Goal: Information Seeking & Learning: Learn about a topic

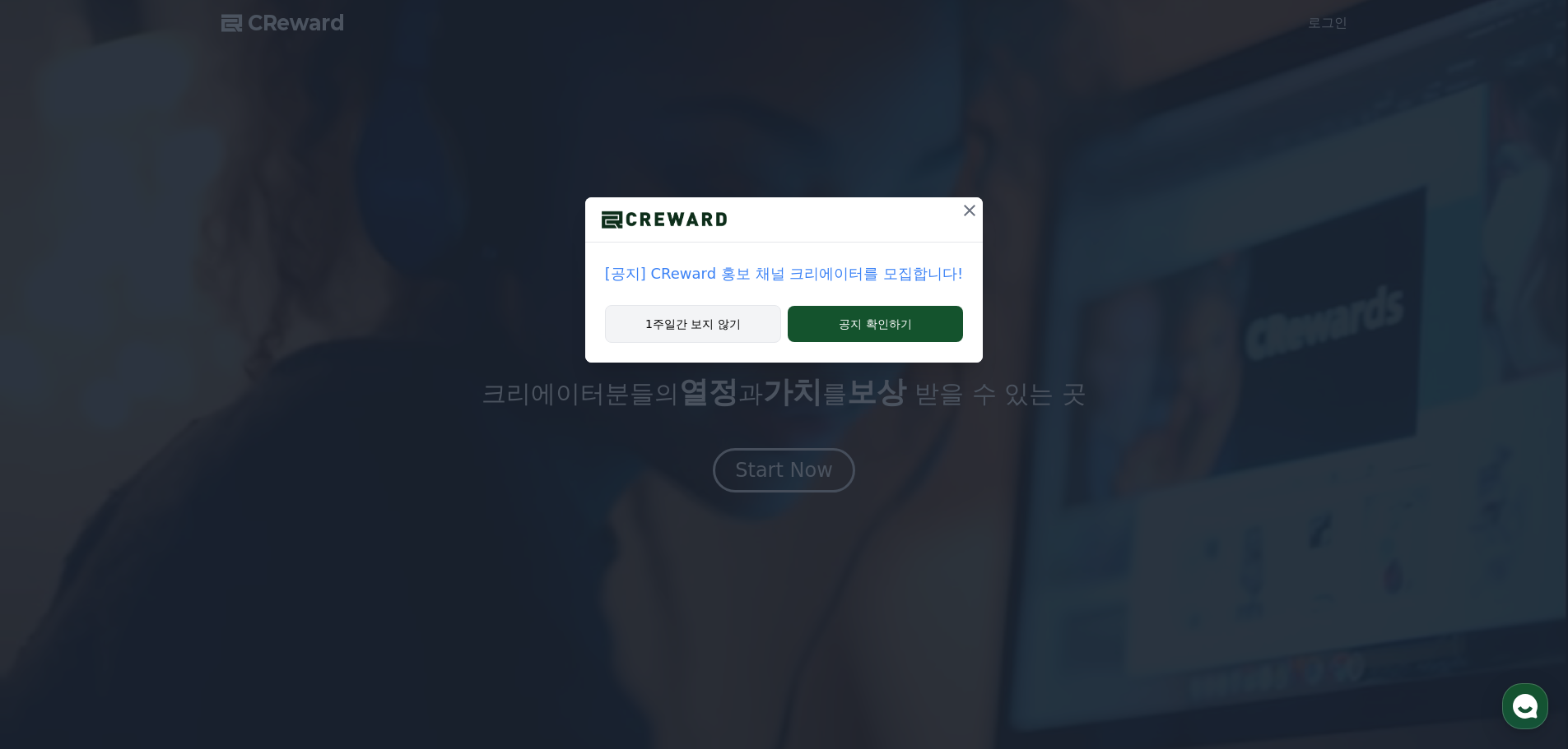
click at [749, 330] on button "1주일간 보지 않기" at bounding box center [693, 324] width 176 height 38
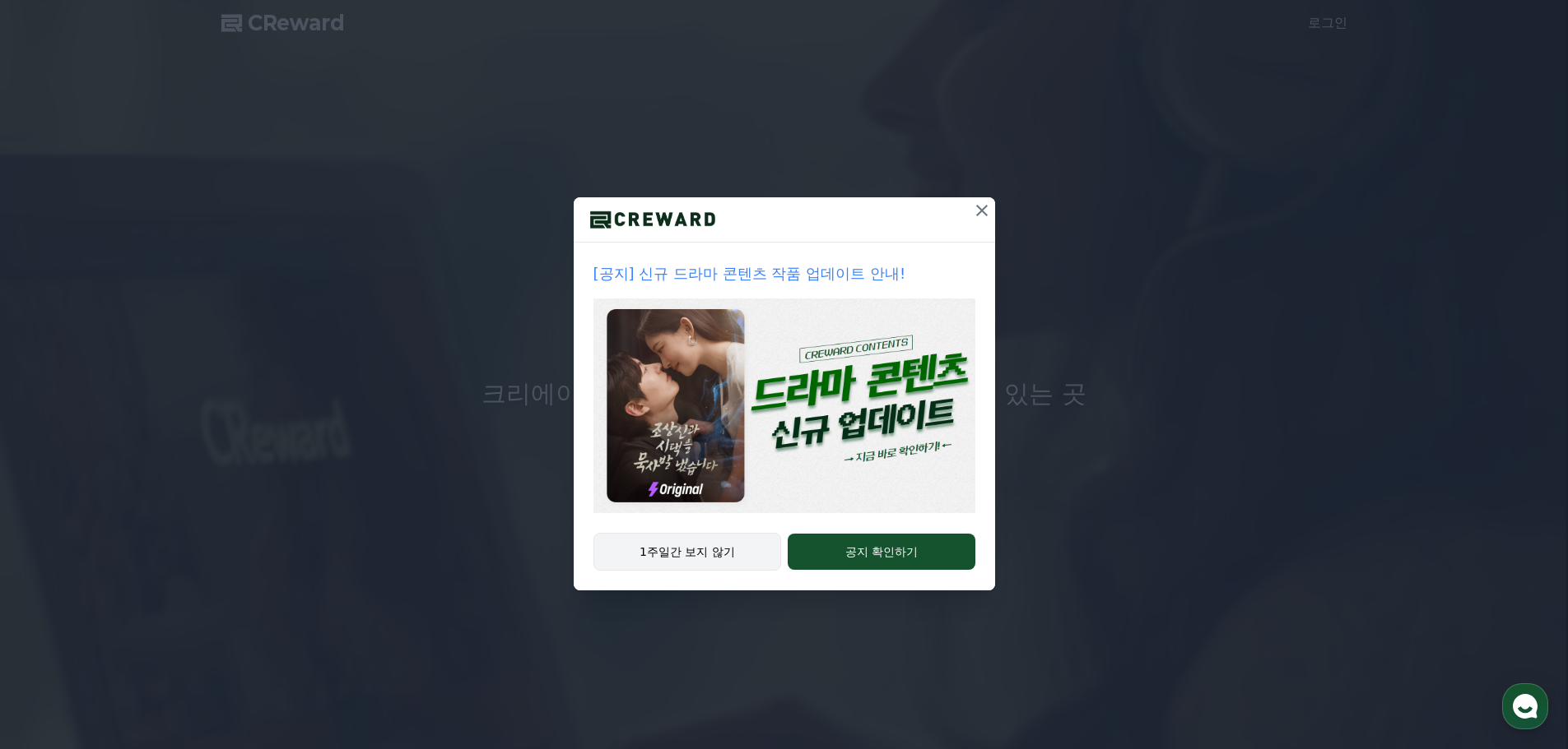
click at [732, 554] on button "1주일간 보지 않기" at bounding box center [687, 552] width 189 height 38
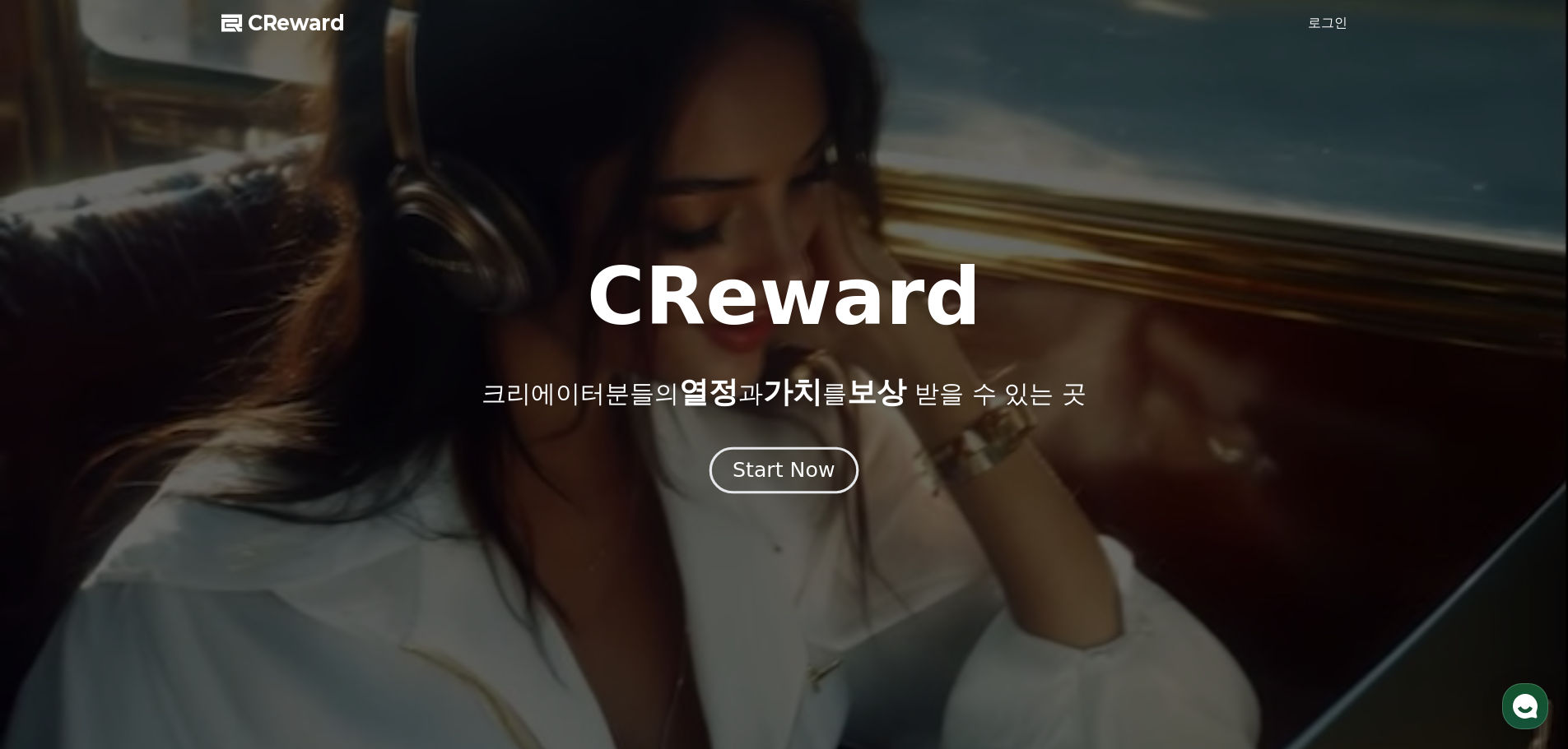
click at [773, 480] on div "Start Now" at bounding box center [784, 470] width 102 height 28
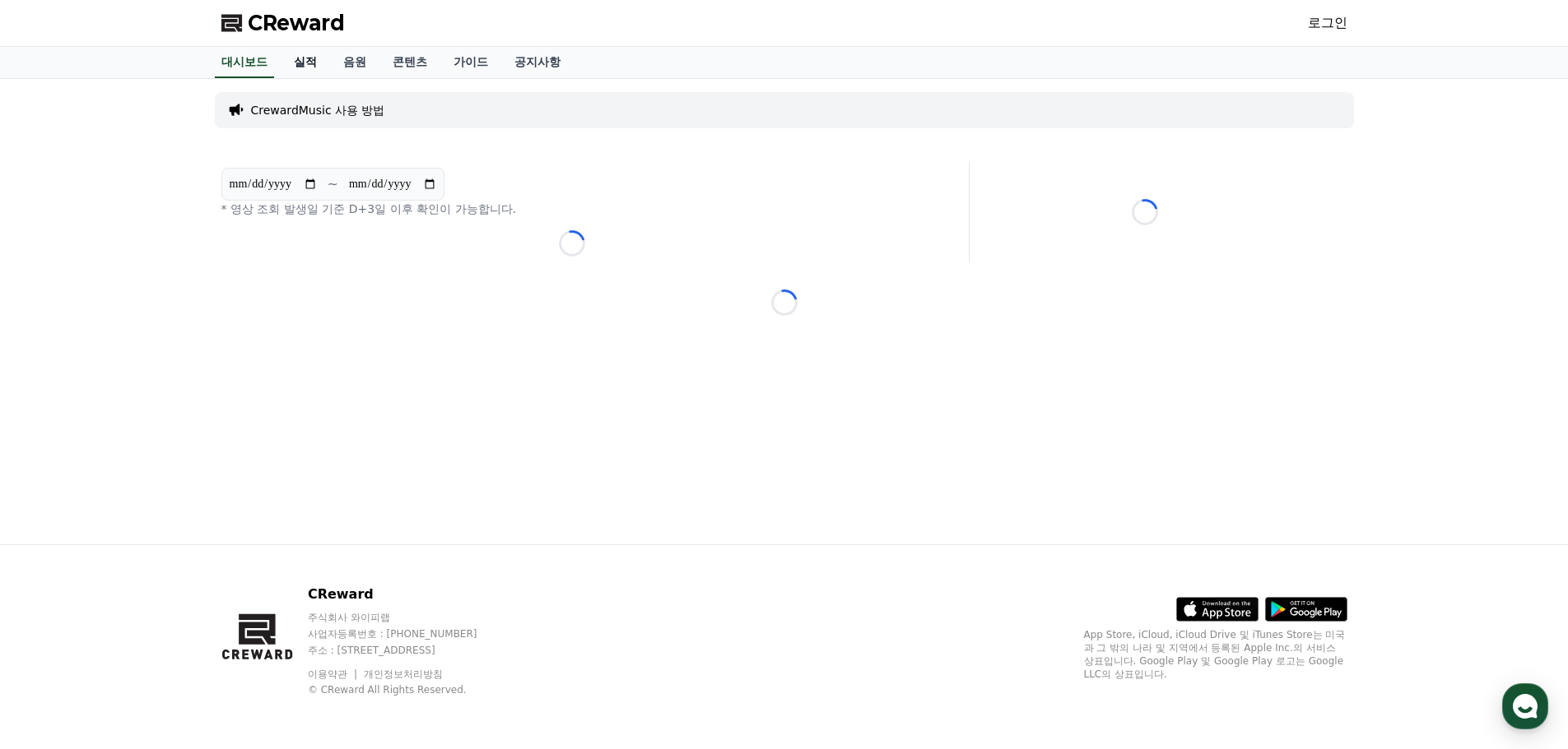
click at [320, 64] on link "실적" at bounding box center [305, 62] width 49 height 31
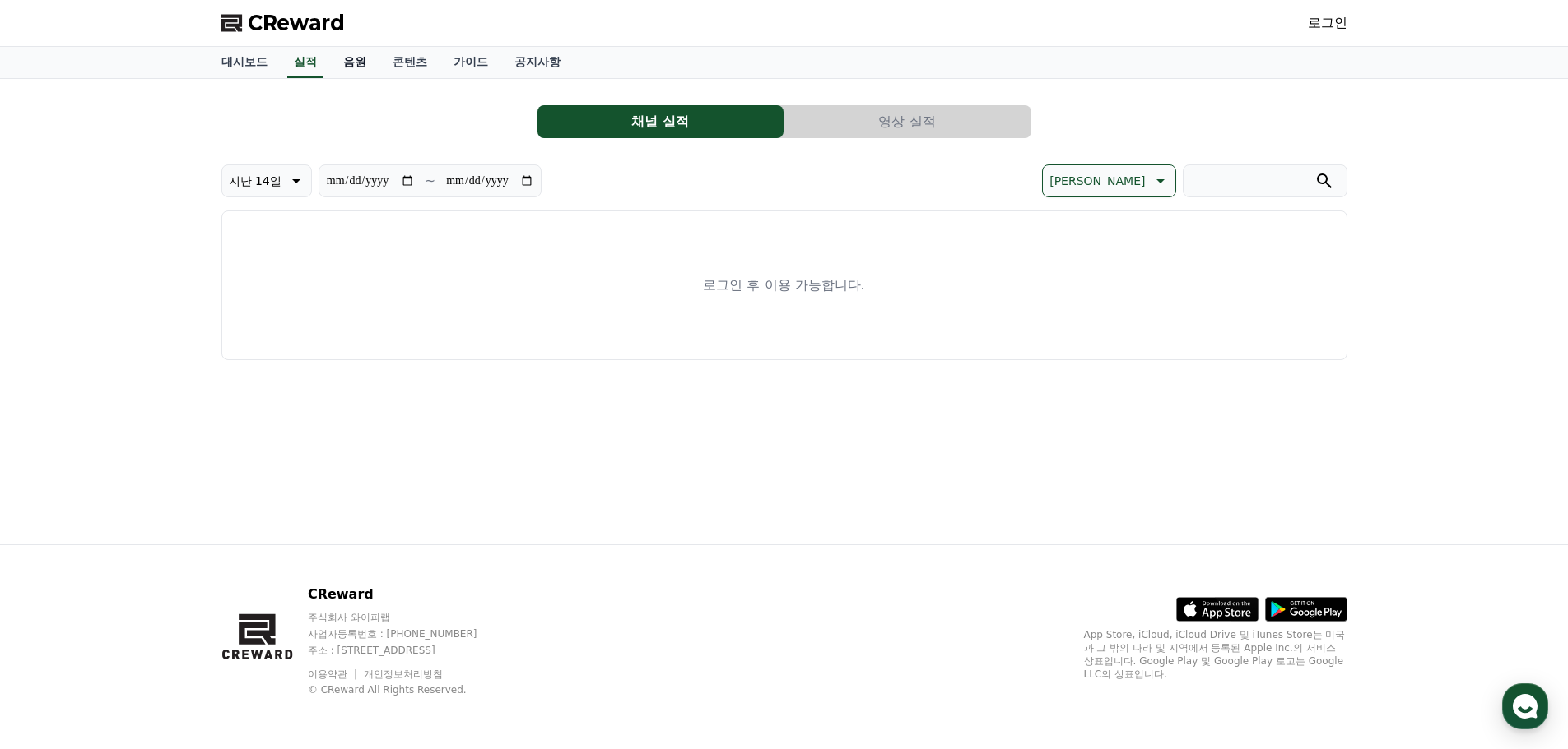
click at [356, 67] on link "음원" at bounding box center [354, 62] width 49 height 31
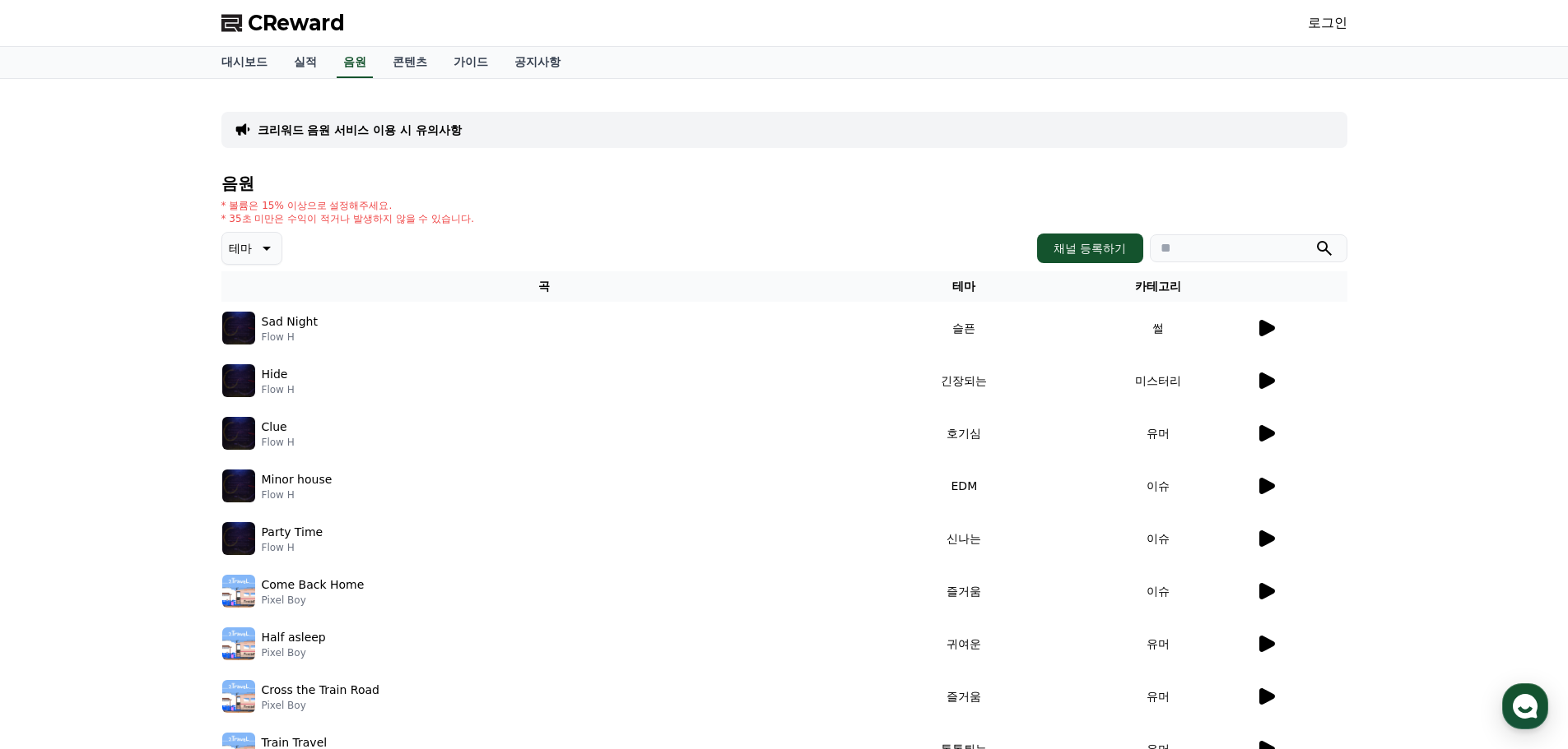
click at [1269, 329] on icon at bounding box center [1266, 328] width 15 height 16
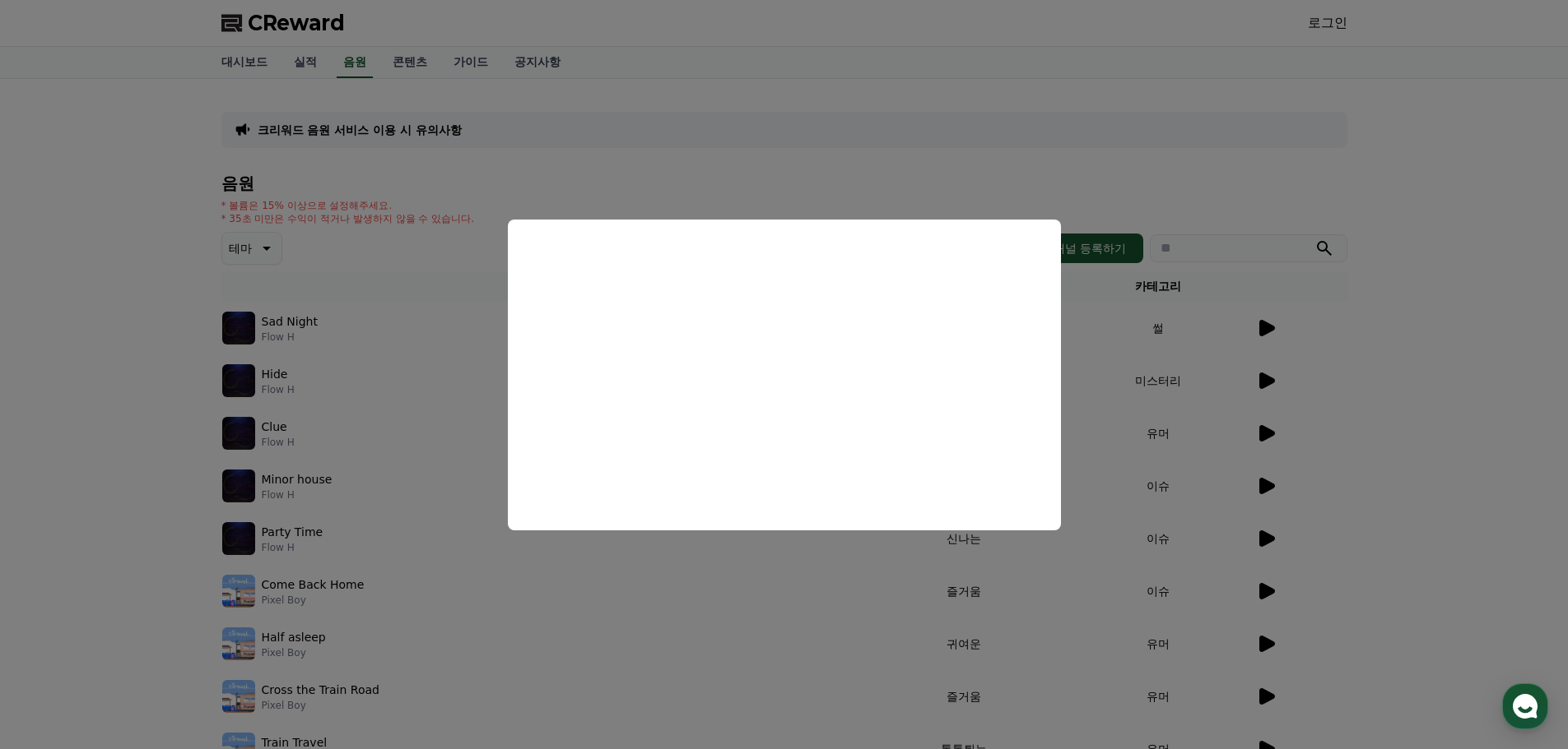
click at [580, 162] on button "close modal" at bounding box center [784, 374] width 1568 height 749
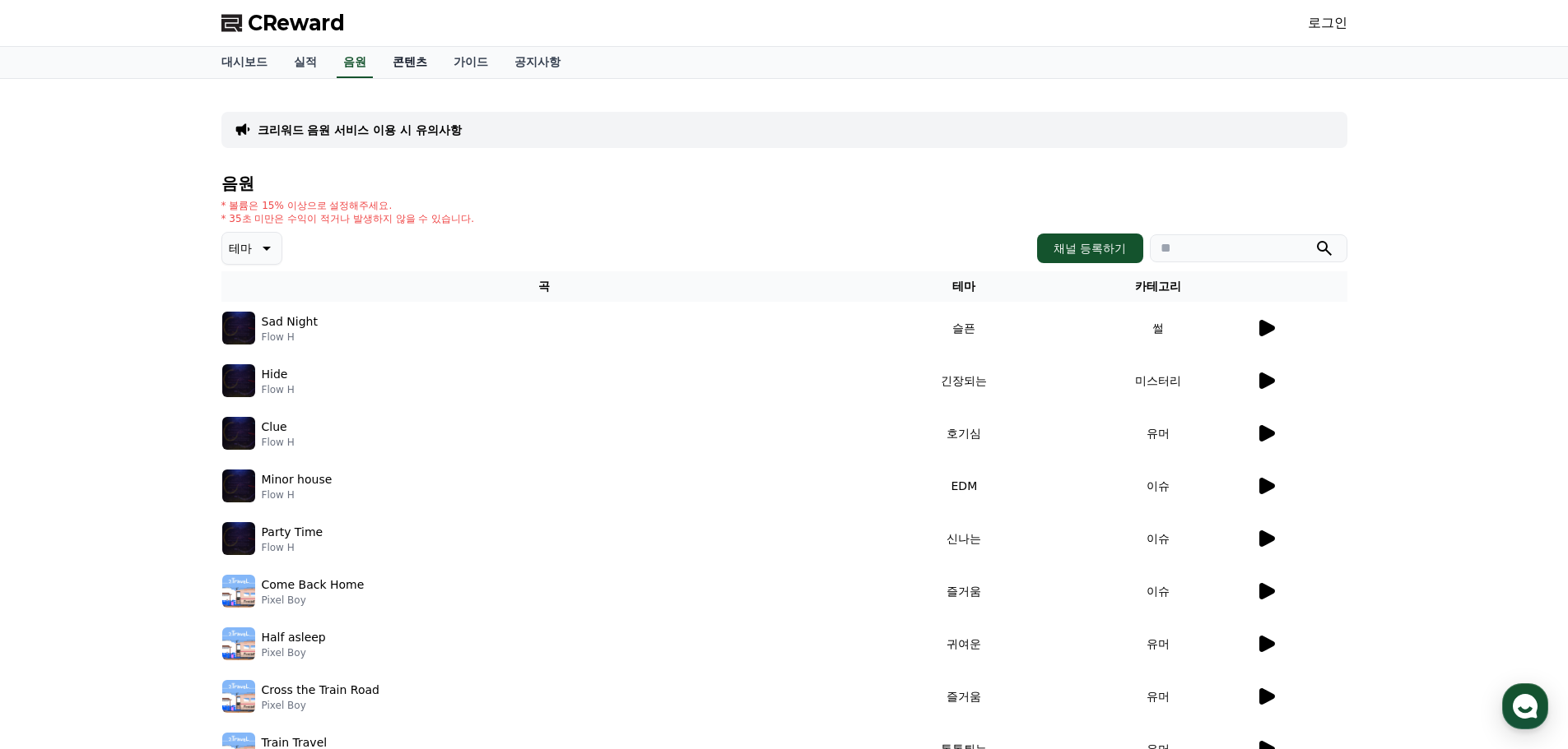
click at [403, 60] on link "콘텐츠" at bounding box center [410, 62] width 61 height 31
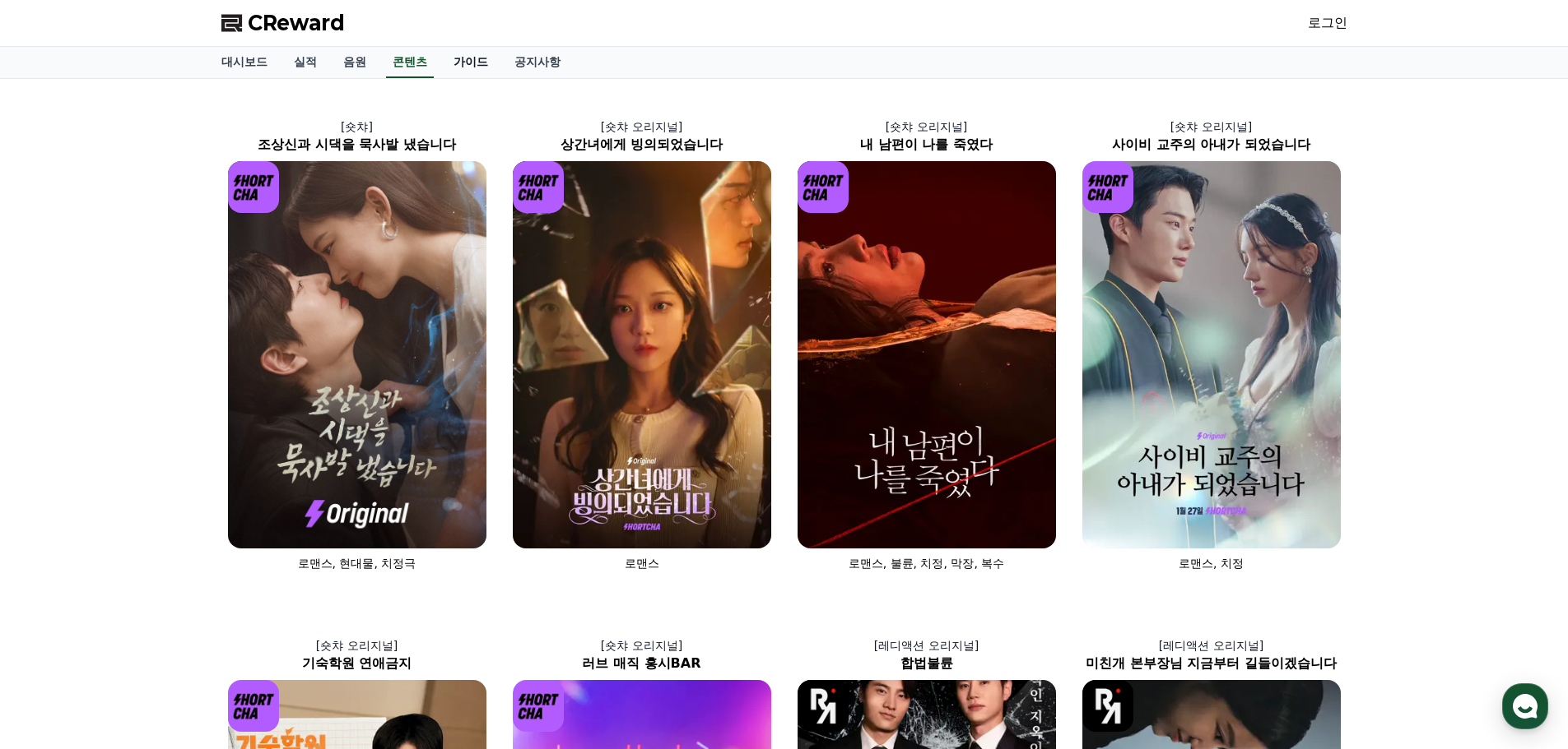
click at [455, 69] on link "가이드" at bounding box center [471, 62] width 61 height 31
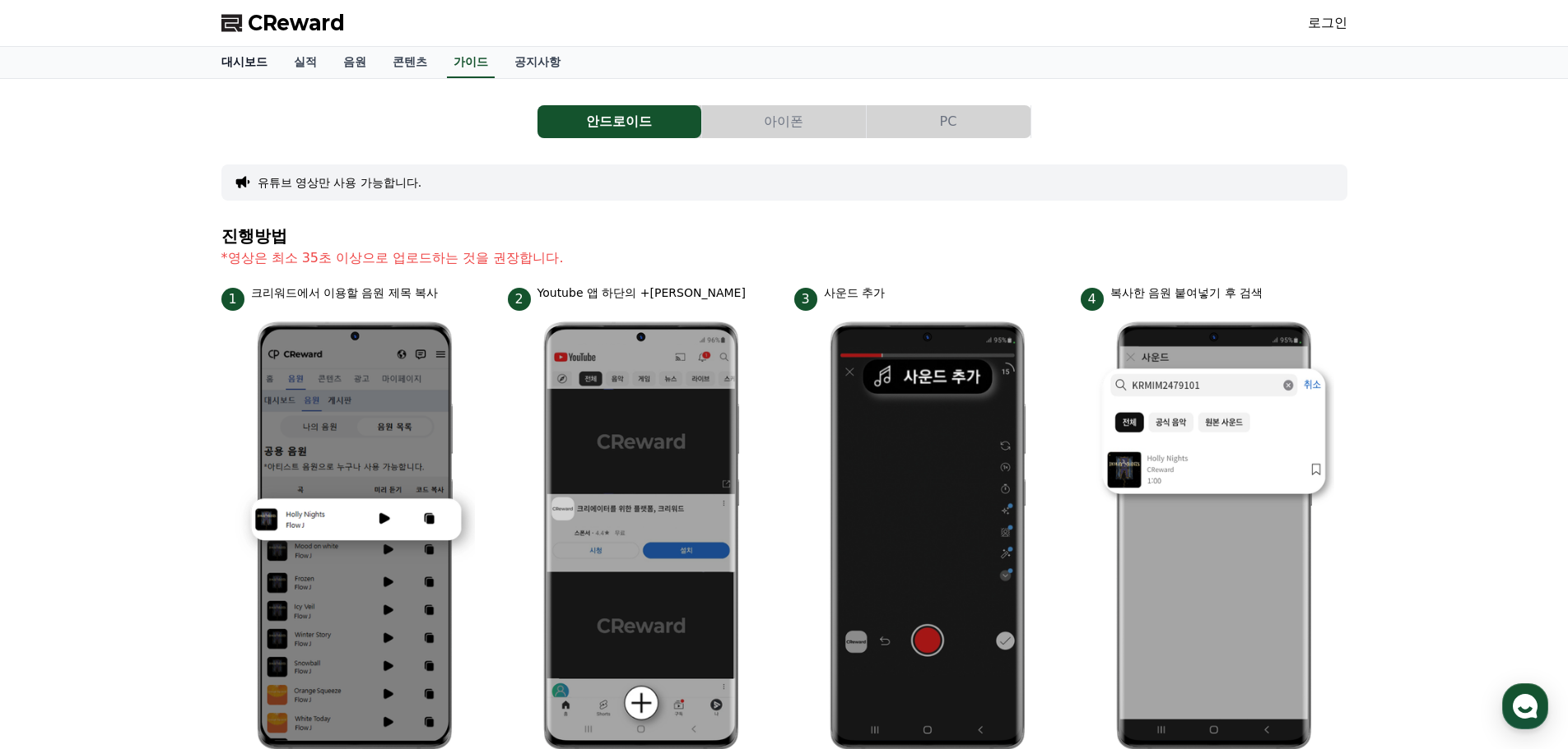
click at [246, 67] on link "대시보드" at bounding box center [244, 62] width 73 height 31
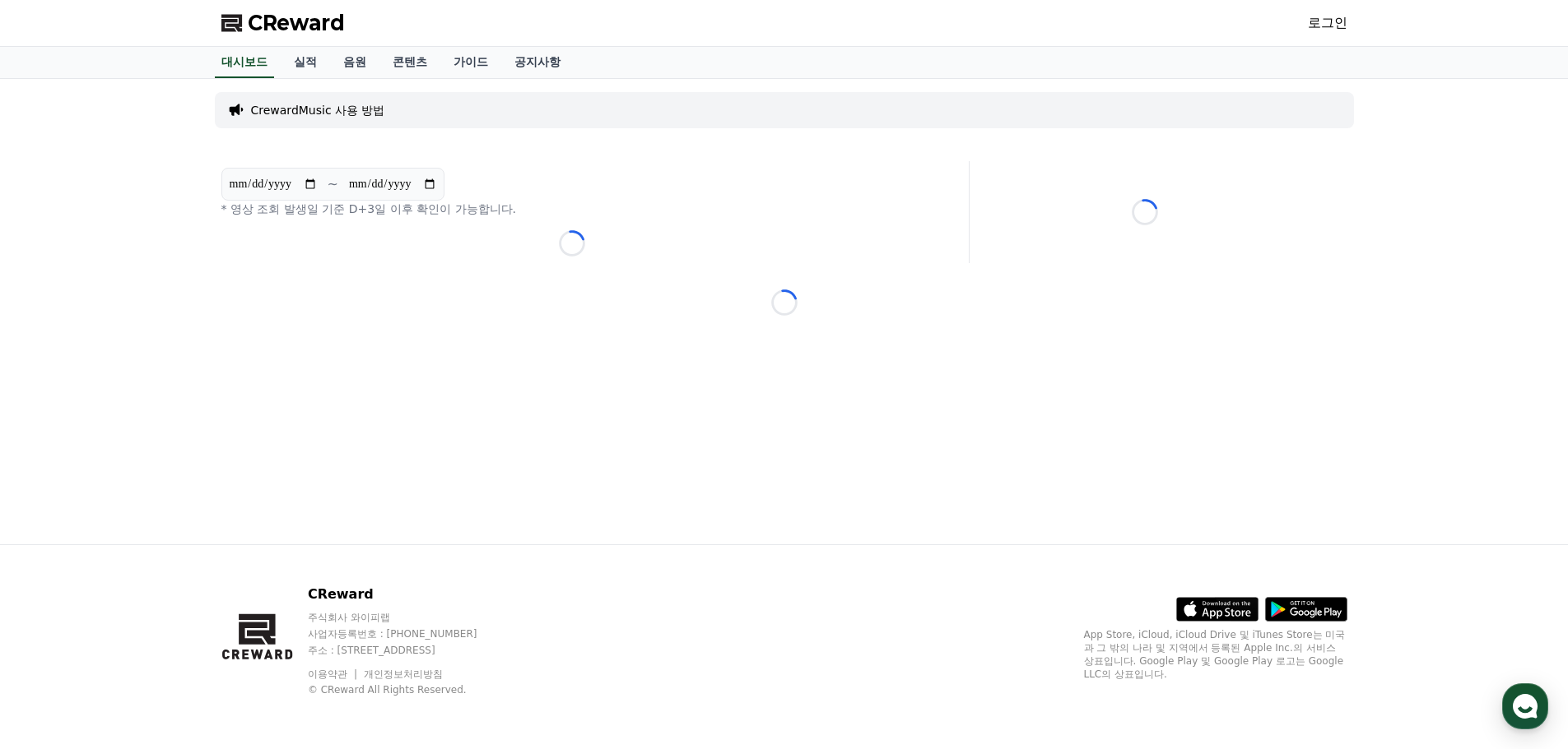
click at [270, 31] on span "CReward" at bounding box center [297, 22] width 97 height 26
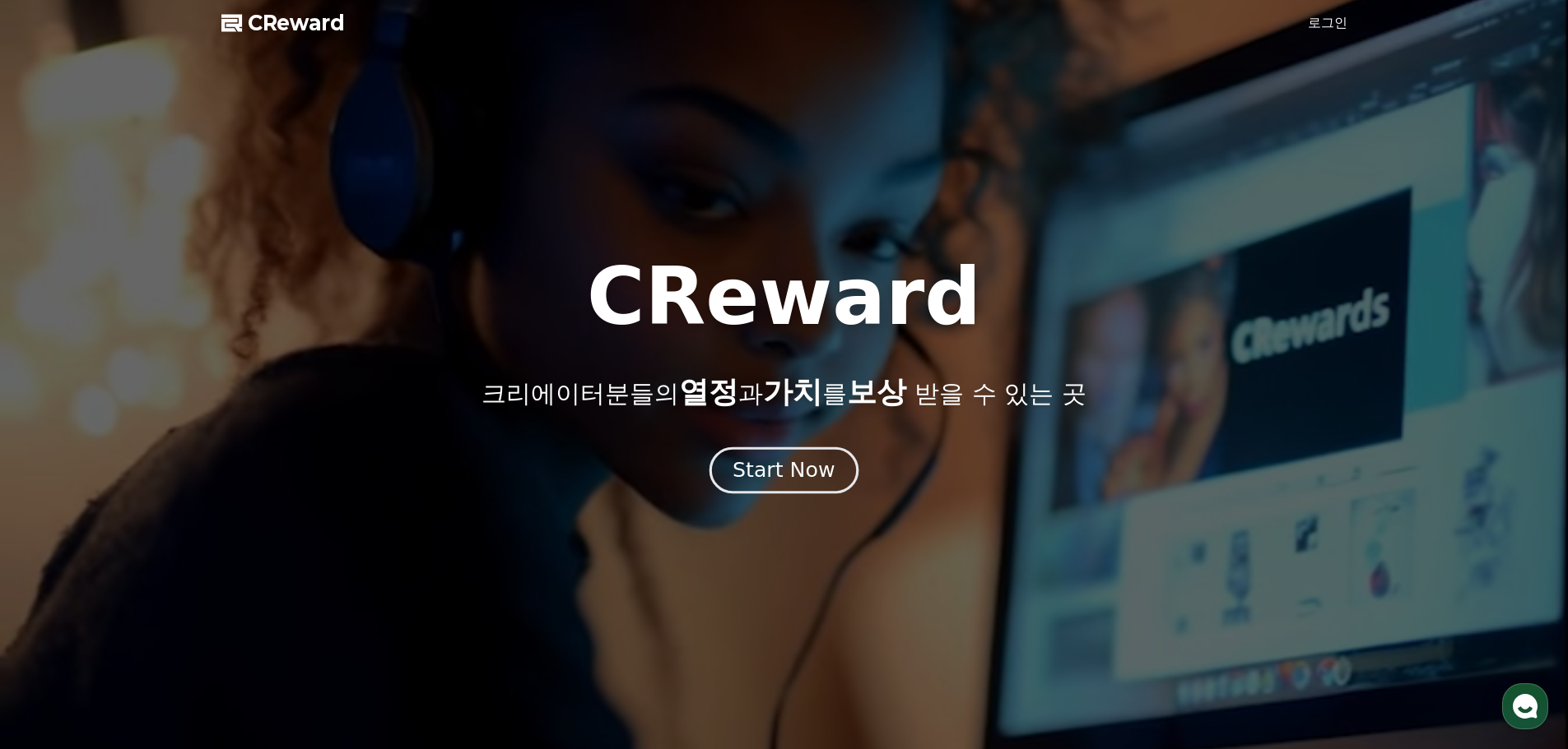
click at [793, 474] on div "Start Now" at bounding box center [784, 470] width 102 height 28
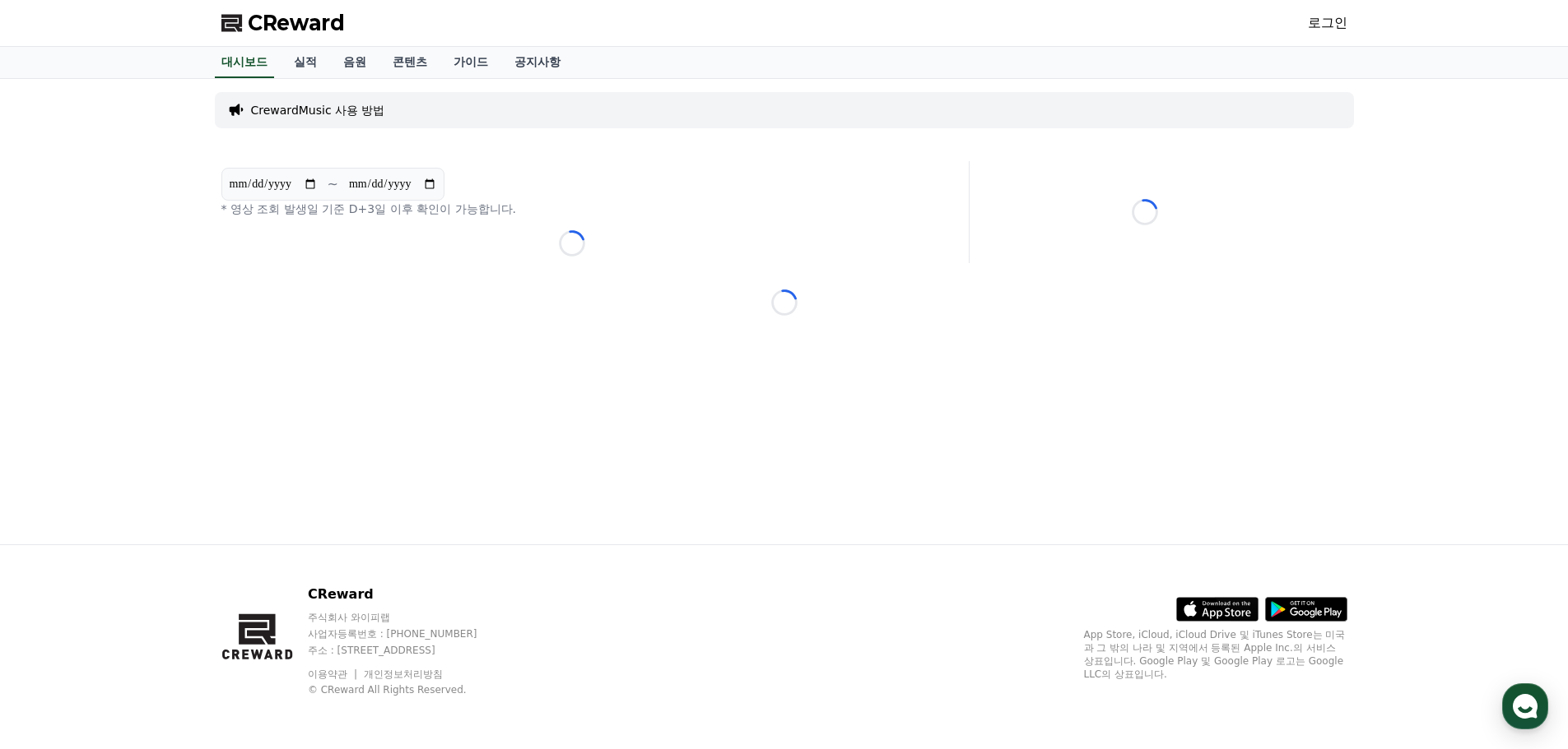
click at [1314, 28] on link "로그인" at bounding box center [1327, 23] width 40 height 20
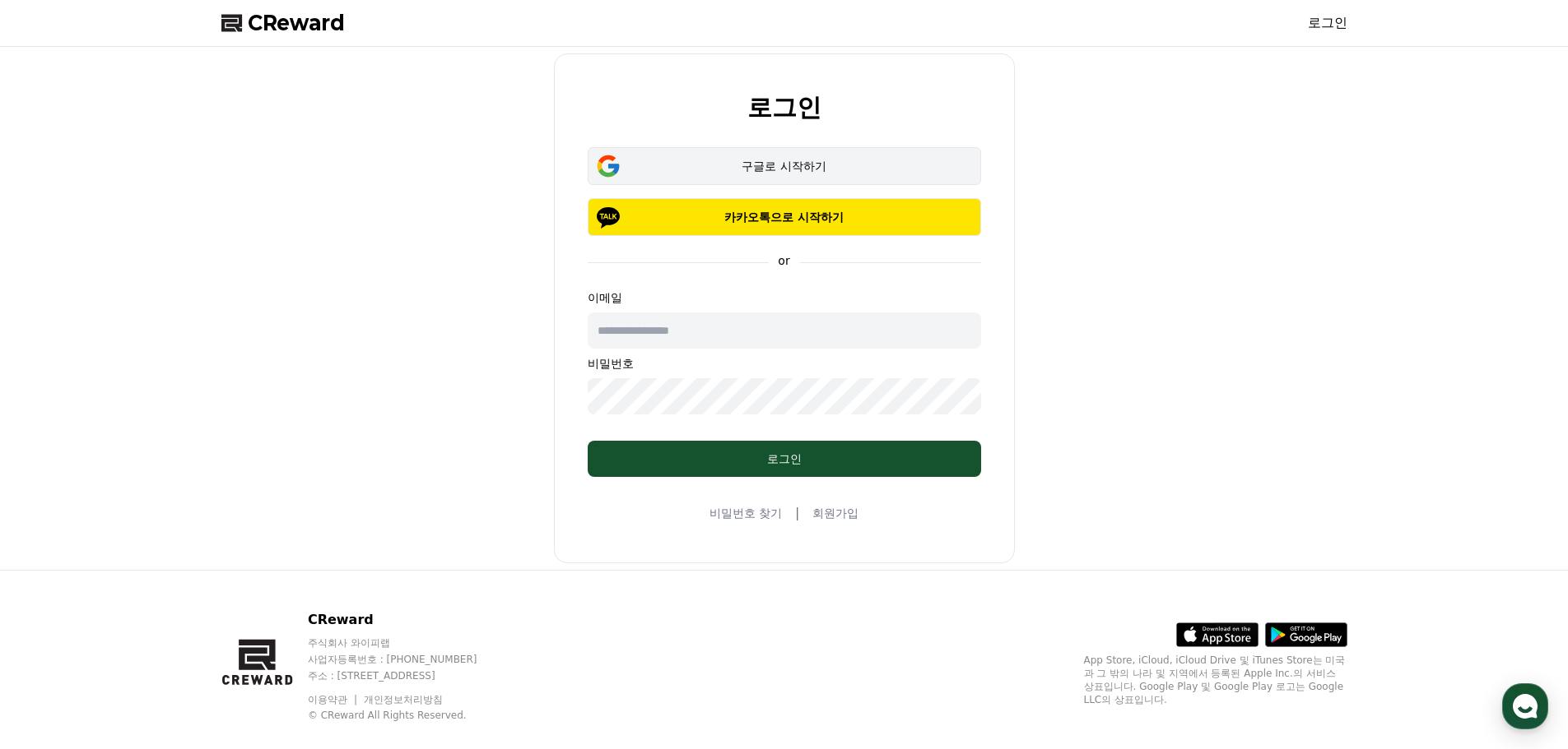
click at [770, 163] on div "구글로 시작하기" at bounding box center [784, 166] width 346 height 16
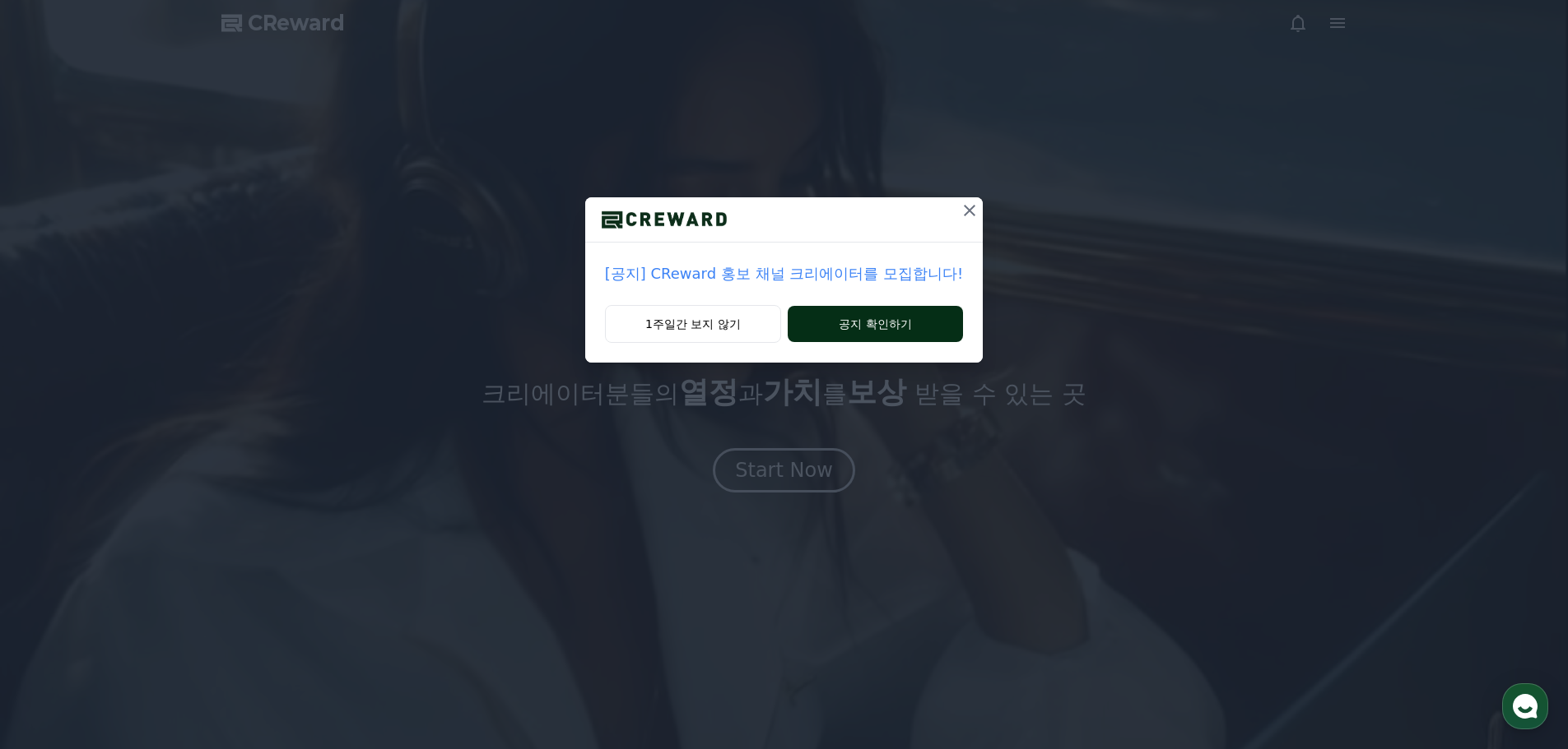
click at [894, 332] on button "공지 확인하기" at bounding box center [875, 324] width 175 height 36
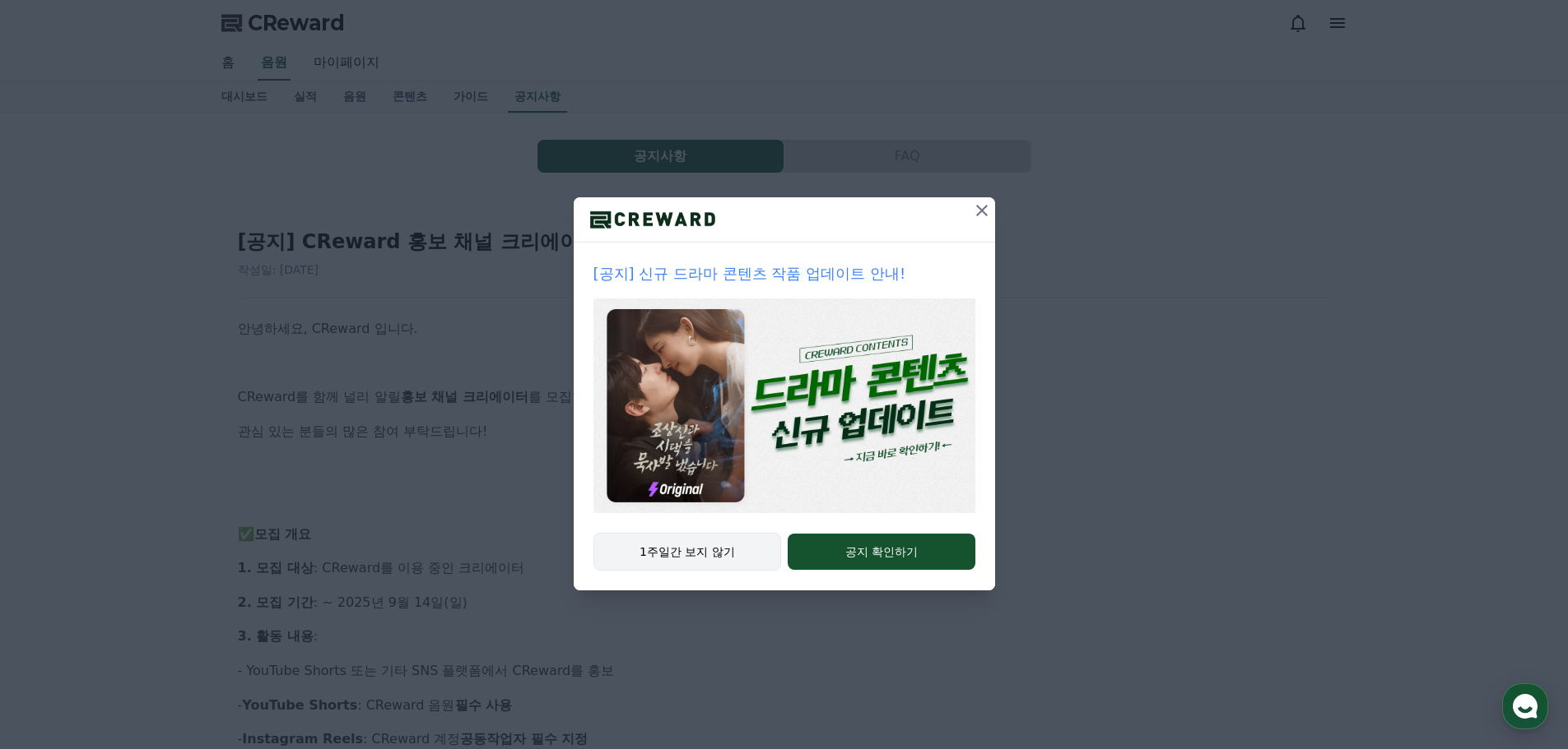
click at [750, 551] on button "1주일간 보지 않기" at bounding box center [687, 552] width 189 height 38
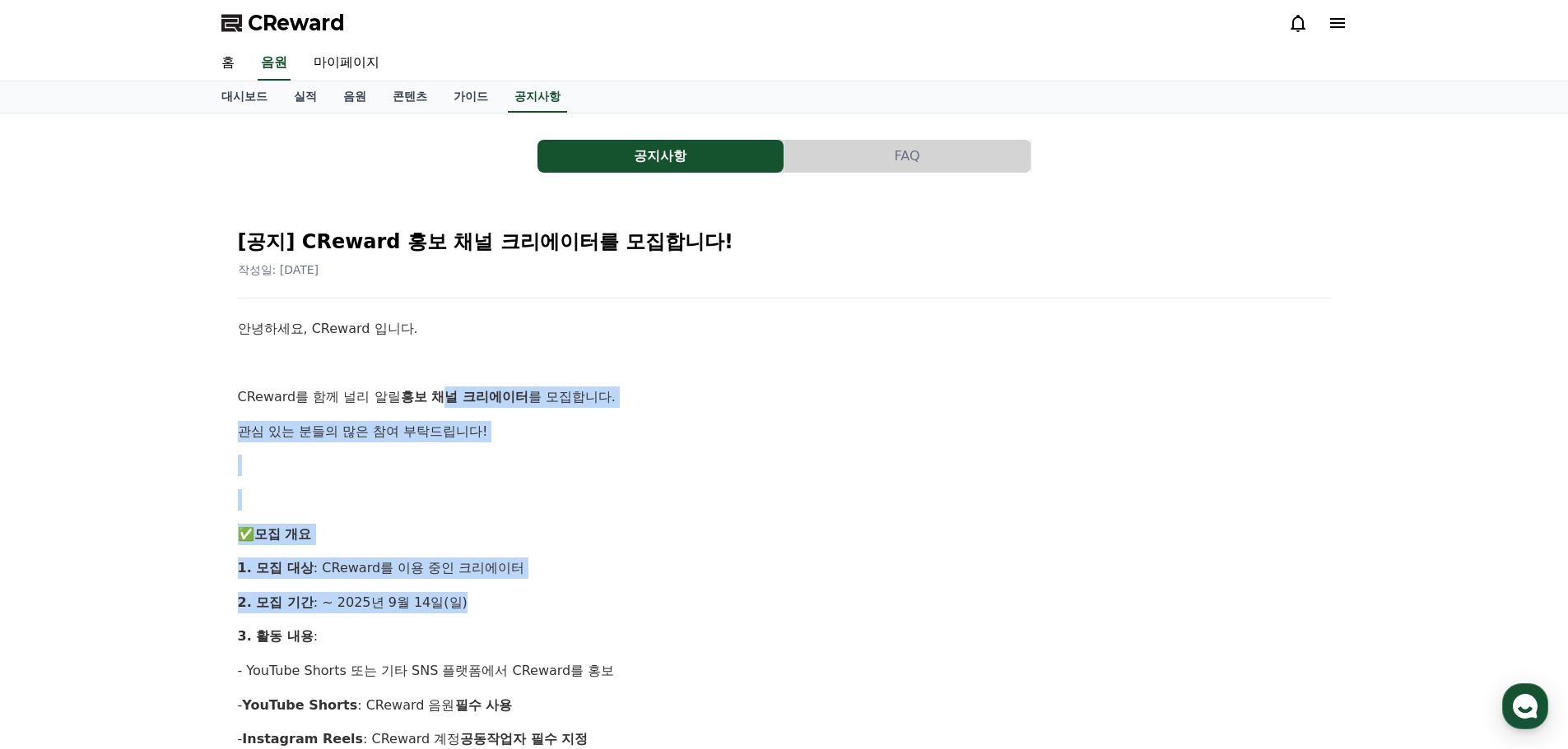
drag, startPoint x: 441, startPoint y: 390, endPoint x: 542, endPoint y: 595, distance: 228.5
click at [542, 595] on p "2. 모집 기간 : ~ 2025년 9월 14일(일)" at bounding box center [784, 603] width 1093 height 22
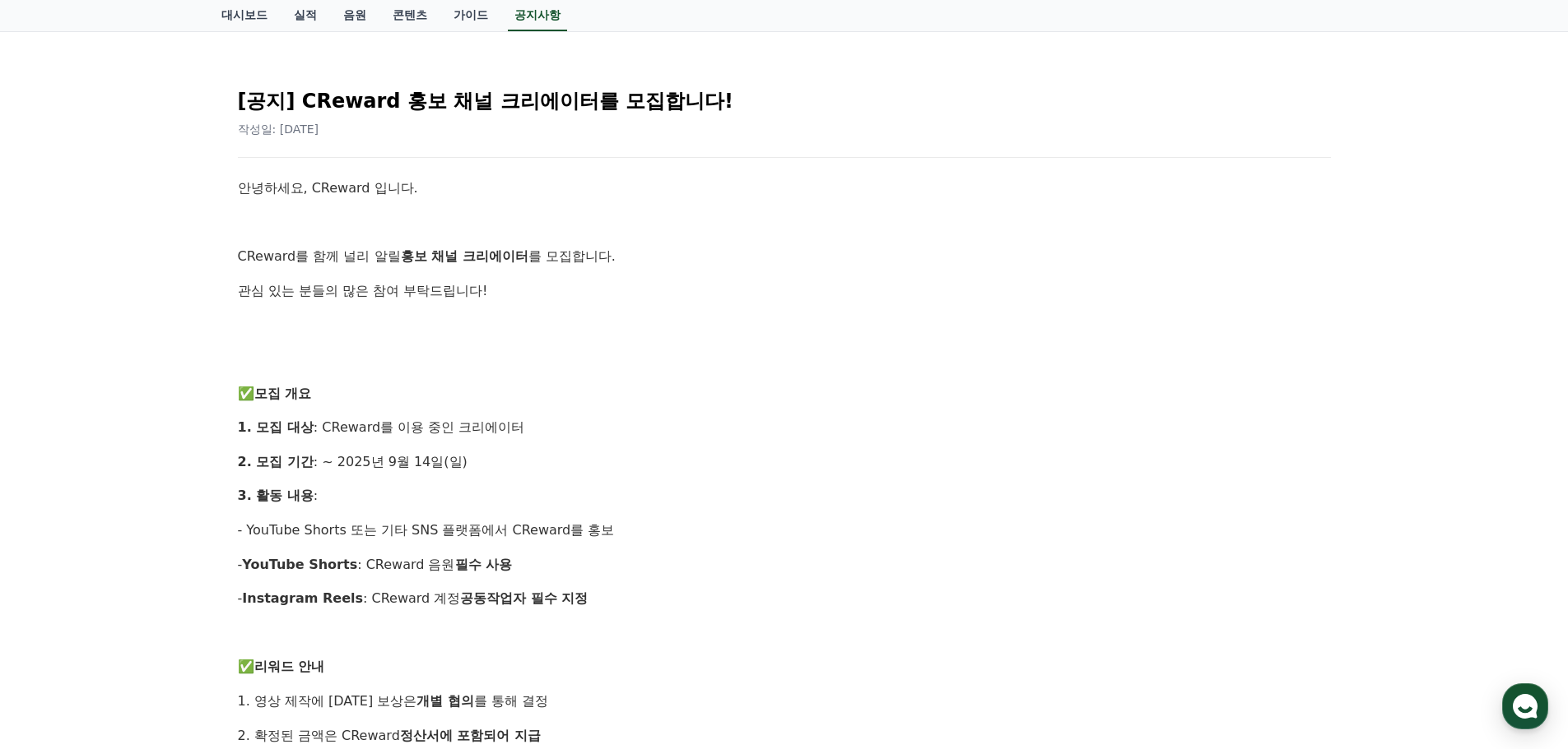
scroll to position [164, 0]
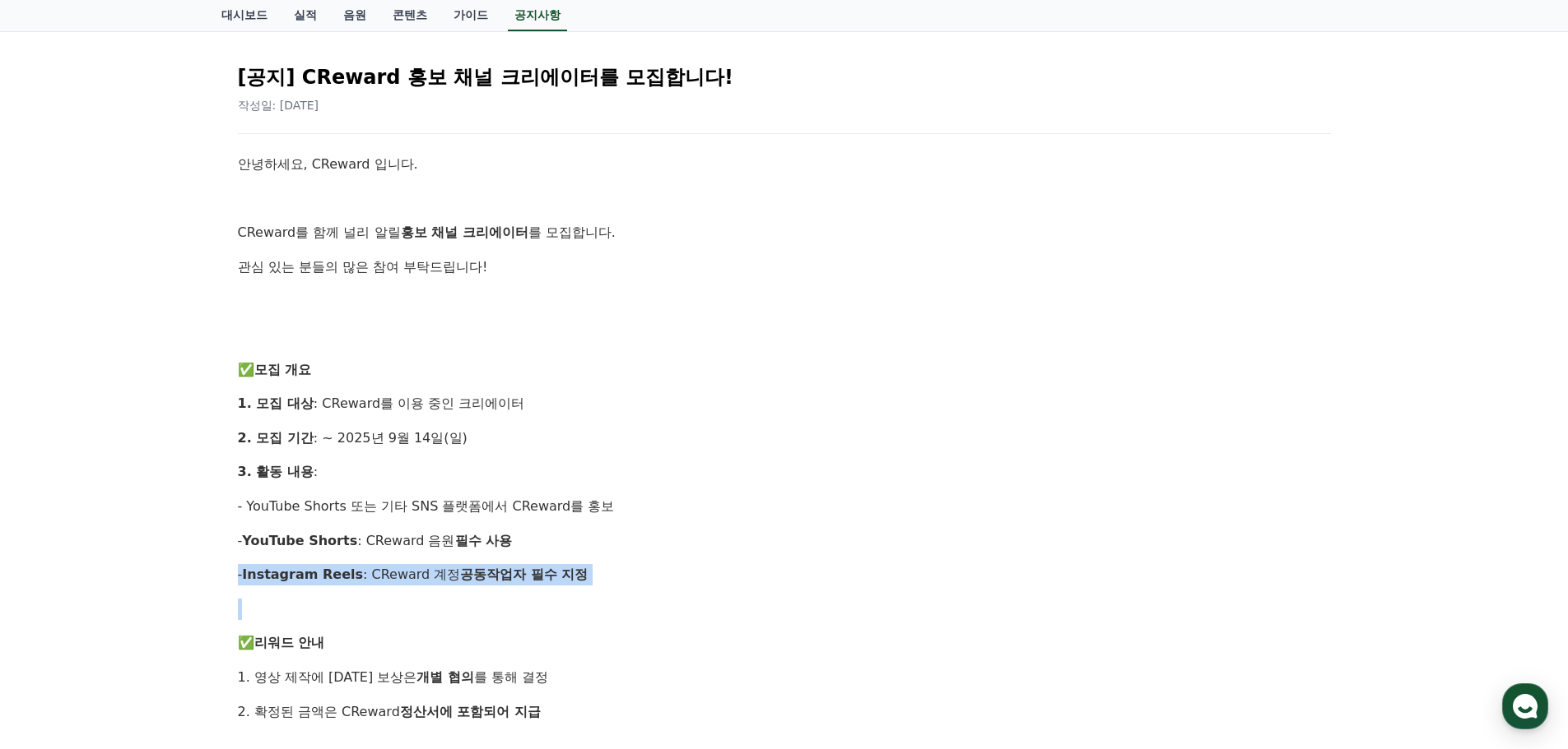
drag, startPoint x: 479, startPoint y: 524, endPoint x: 500, endPoint y: 602, distance: 80.8
click at [500, 602] on div "안녕하세요, CReward 입니다. CReward를 함께 널리 알릴 홍보 채널 크리에이터 를 모집합니다. 관심 있는 분들의 많은 참여 부탁드립…" at bounding box center [784, 728] width 1093 height 1150
click at [500, 602] on p at bounding box center [784, 610] width 1093 height 22
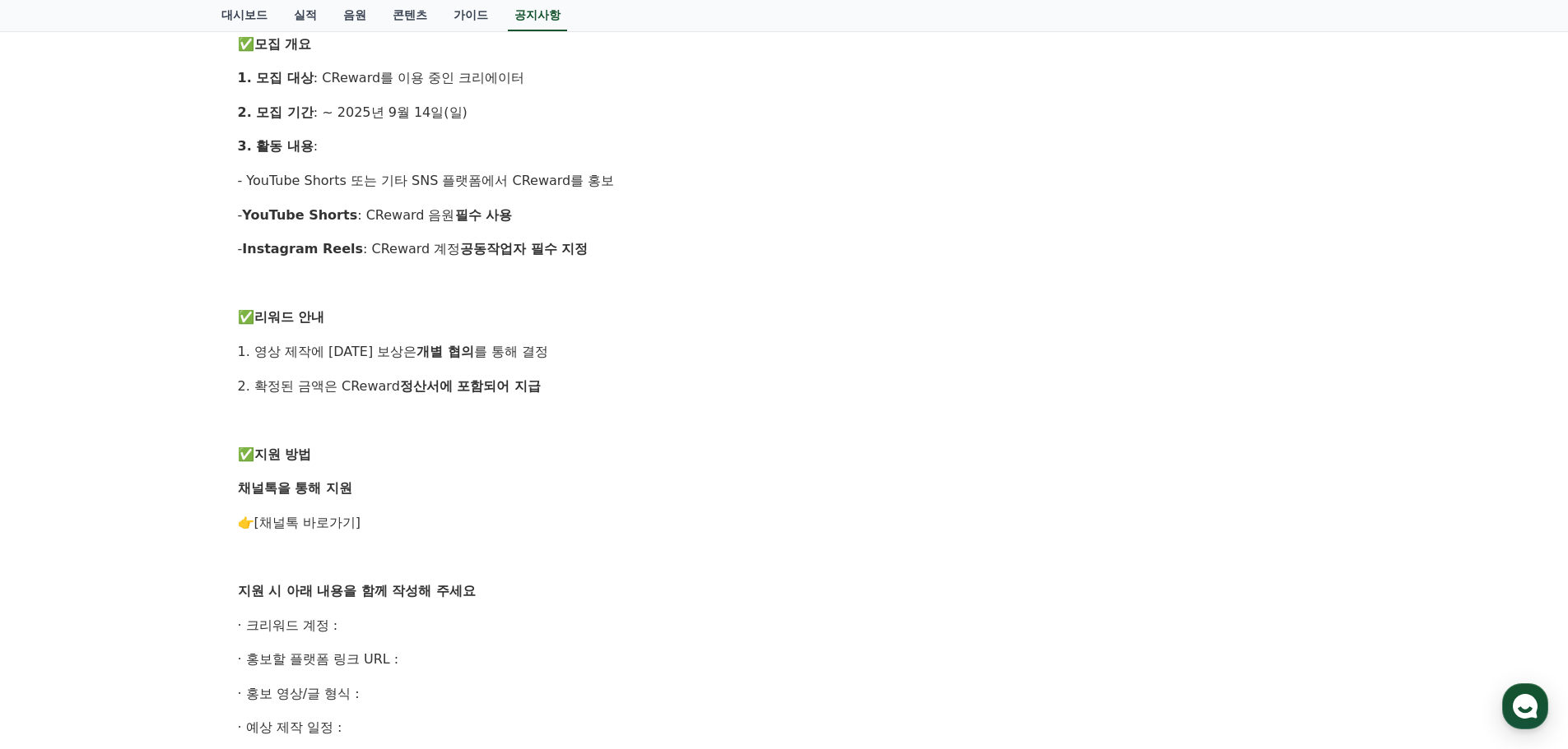
scroll to position [494, 0]
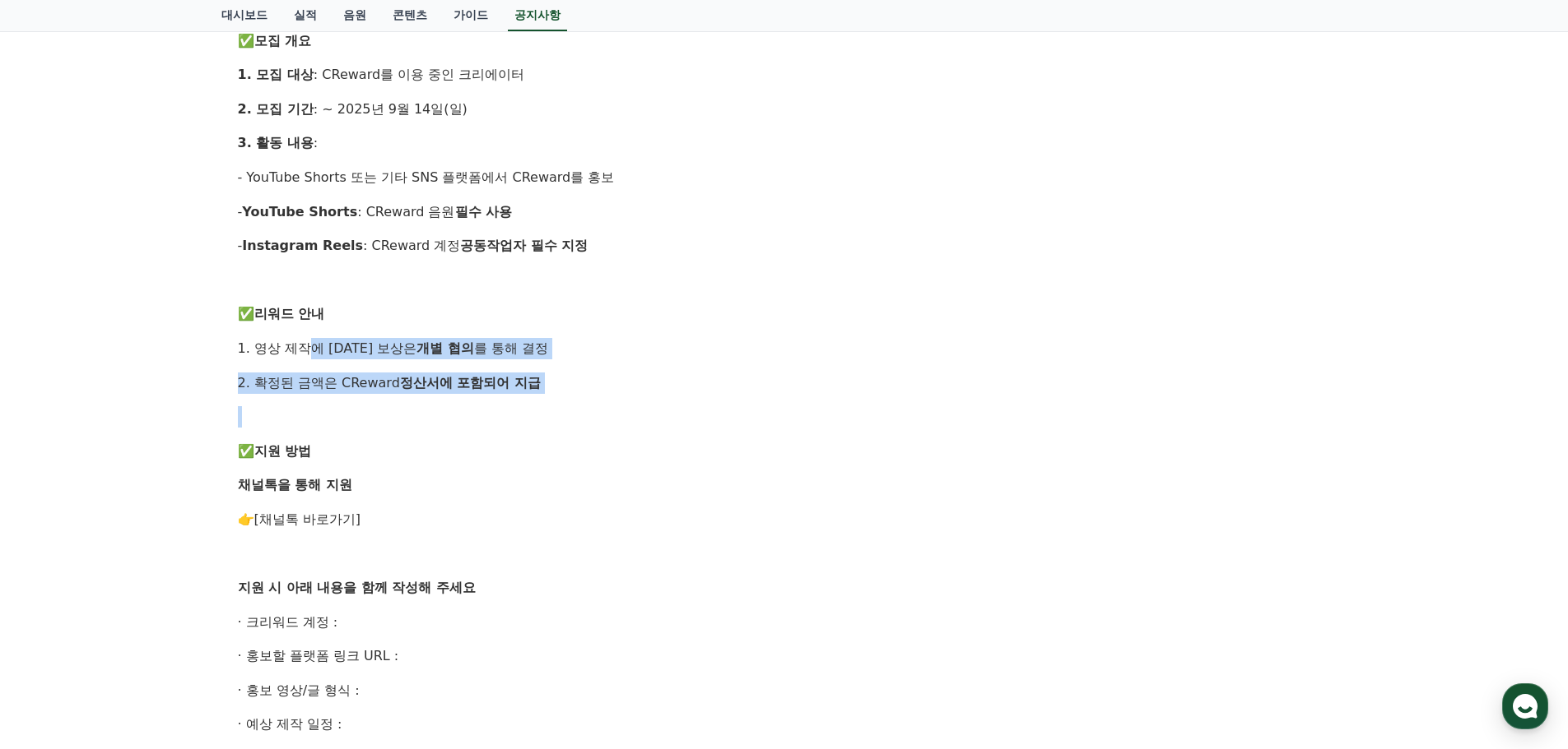
drag, startPoint x: 356, startPoint y: 401, endPoint x: 309, endPoint y: 348, distance: 70.8
click at [309, 348] on div "안녕하세요, CReward 입니다. CReward를 함께 널리 알릴 홍보 채널 크리에이터 를 모집합니다. 관심 있는 분들의 많은 참여 부탁드립…" at bounding box center [784, 400] width 1093 height 1150
click at [309, 348] on p "1. 영상 제작에 대한 보상은 개별 협의 를 통해 결정" at bounding box center [784, 348] width 1093 height 22
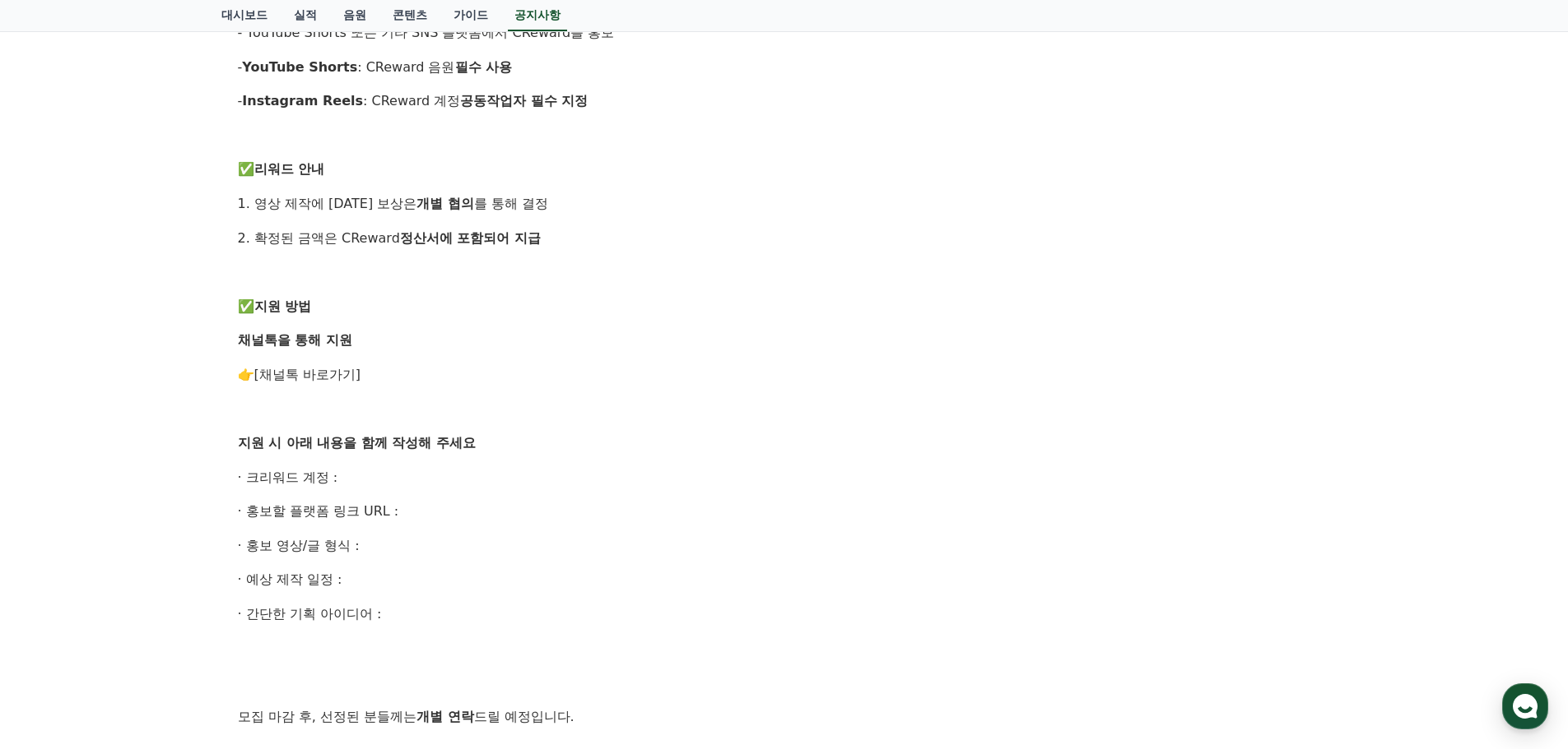
scroll to position [658, 0]
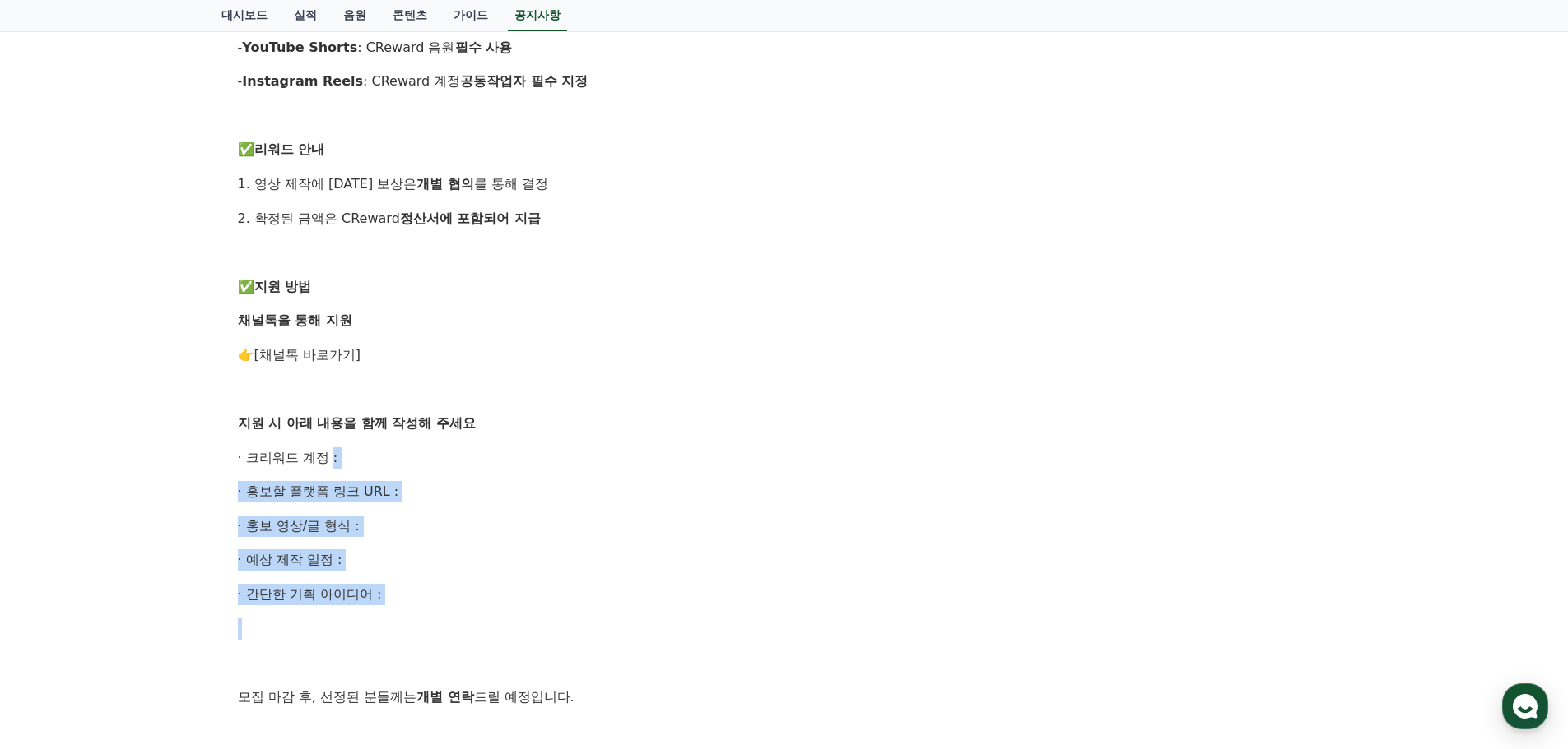
drag, startPoint x: 324, startPoint y: 465, endPoint x: 400, endPoint y: 614, distance: 167.3
click at [400, 614] on div "안녕하세요, CReward 입니다. CReward를 함께 널리 알릴 홍보 채널 크리에이터 를 모집합니다. 관심 있는 분들의 많은 참여 부탁드립…" at bounding box center [784, 235] width 1093 height 1150
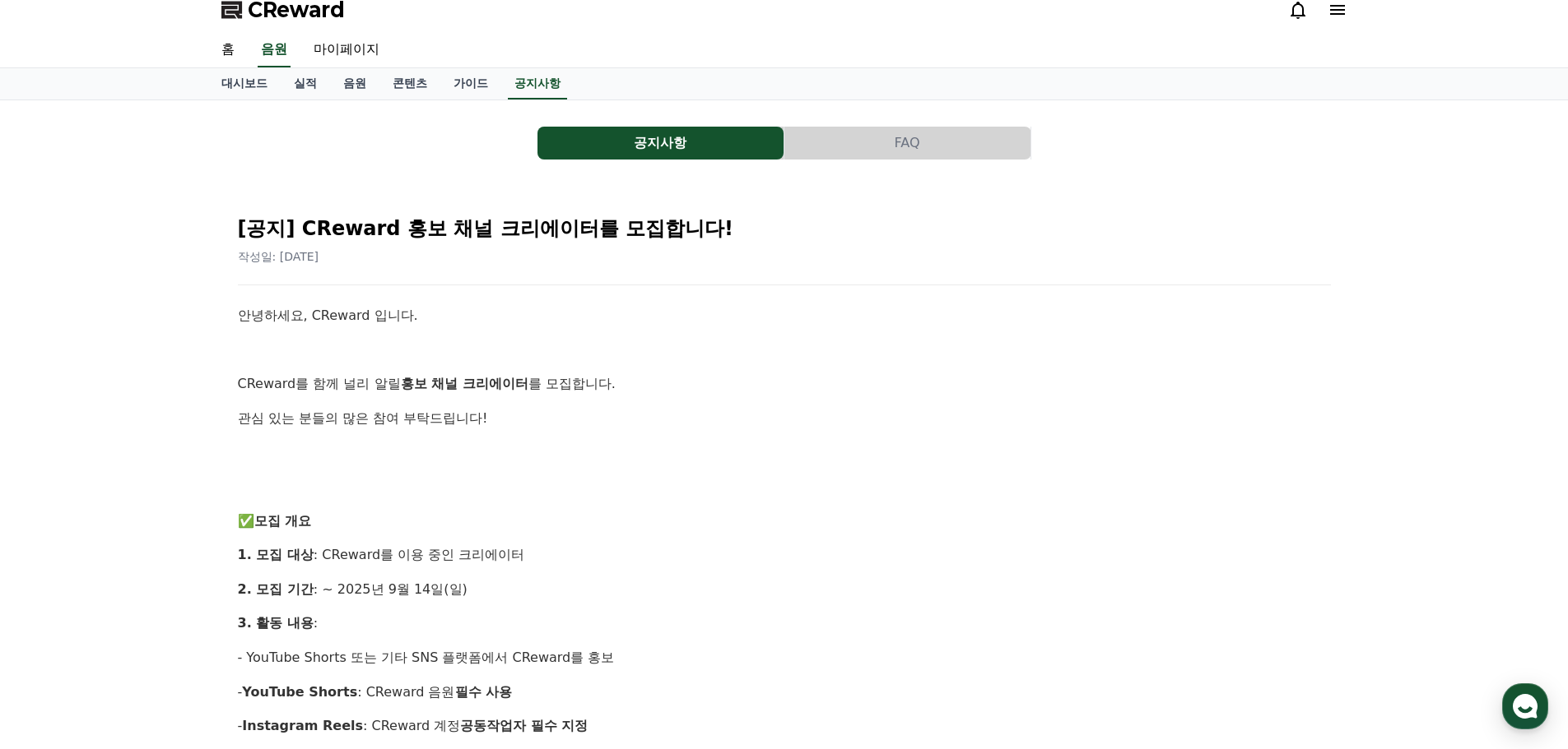
scroll to position [0, 0]
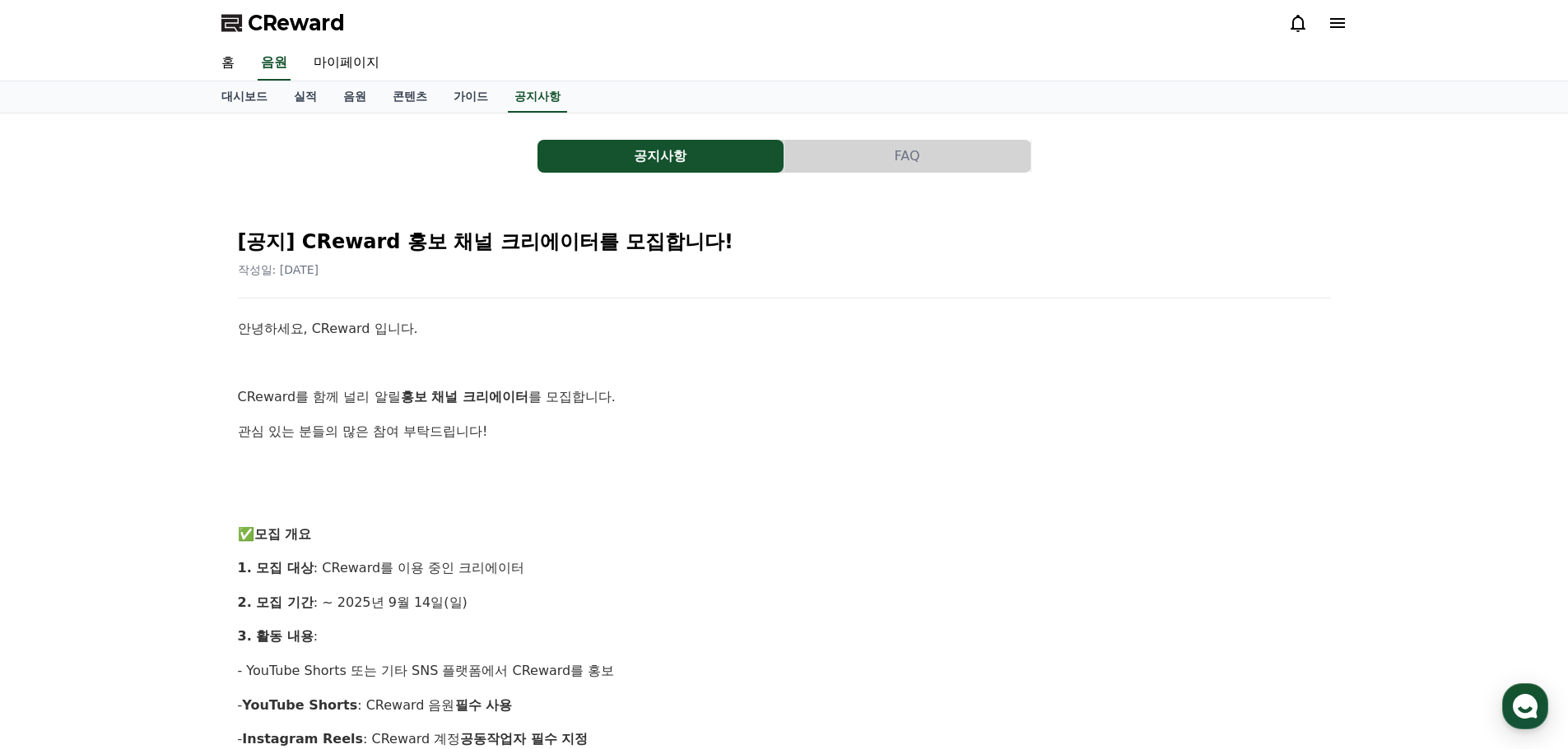
click at [857, 157] on button "FAQ" at bounding box center [908, 156] width 246 height 33
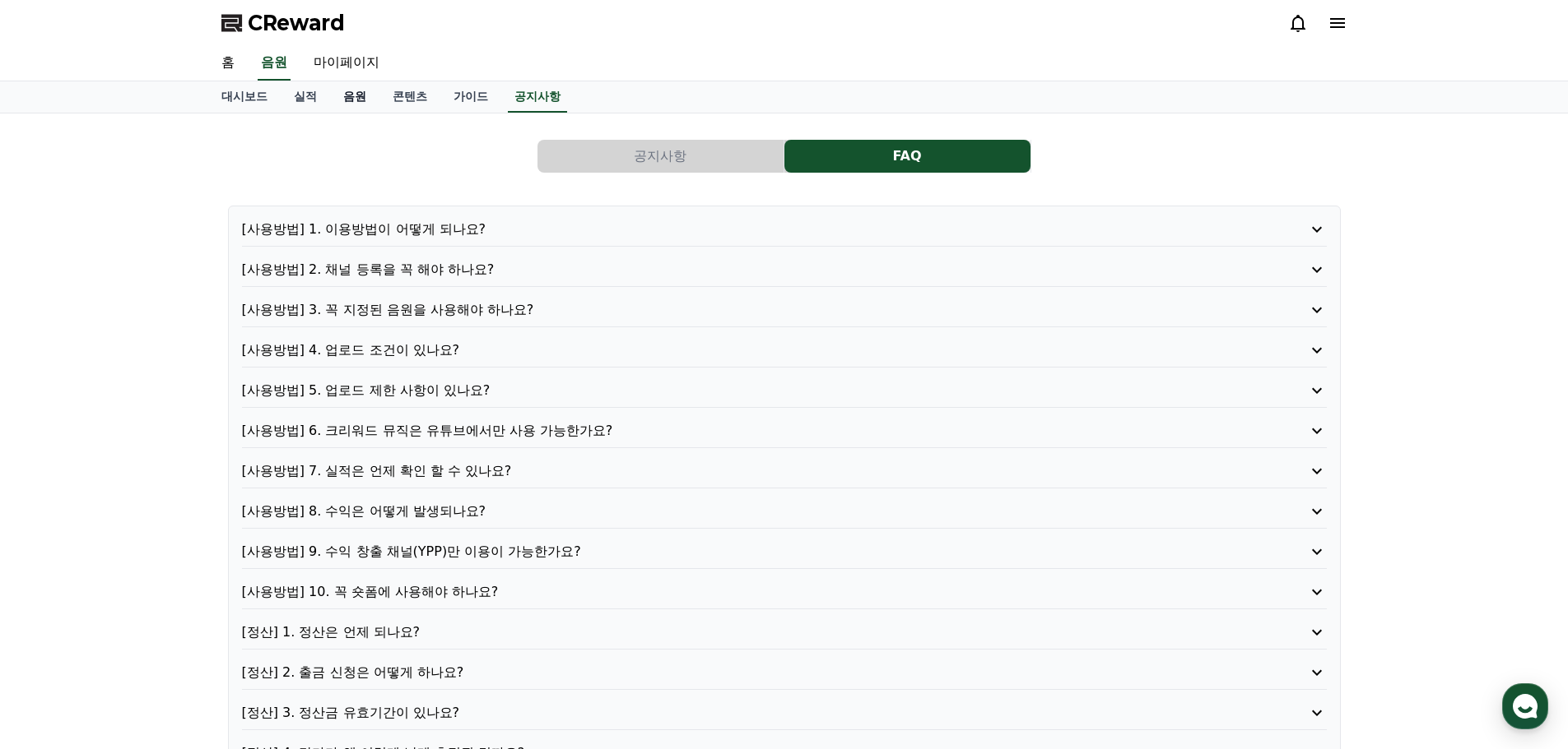
click at [362, 101] on link "음원" at bounding box center [354, 97] width 49 height 31
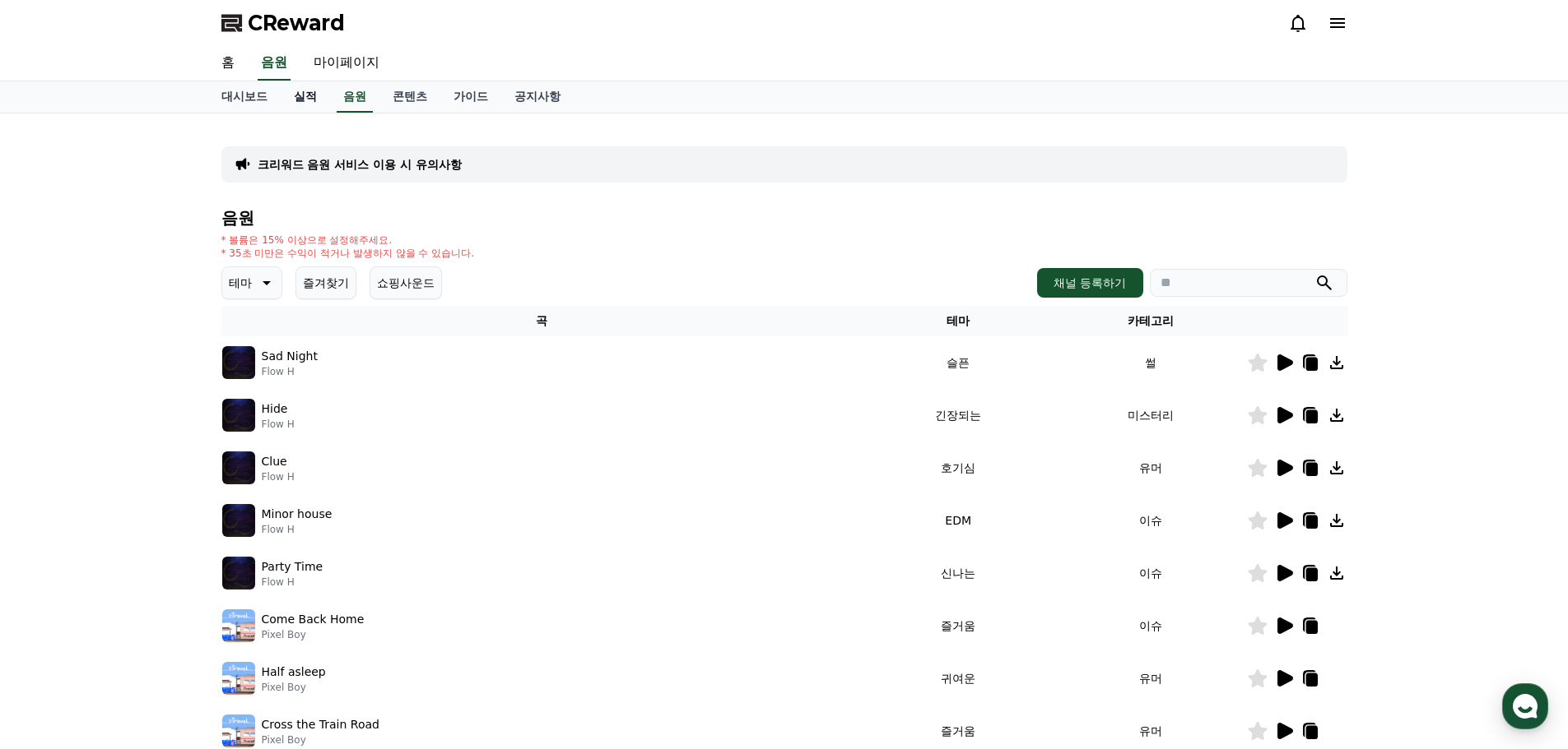
click at [313, 101] on link "실적" at bounding box center [305, 97] width 49 height 31
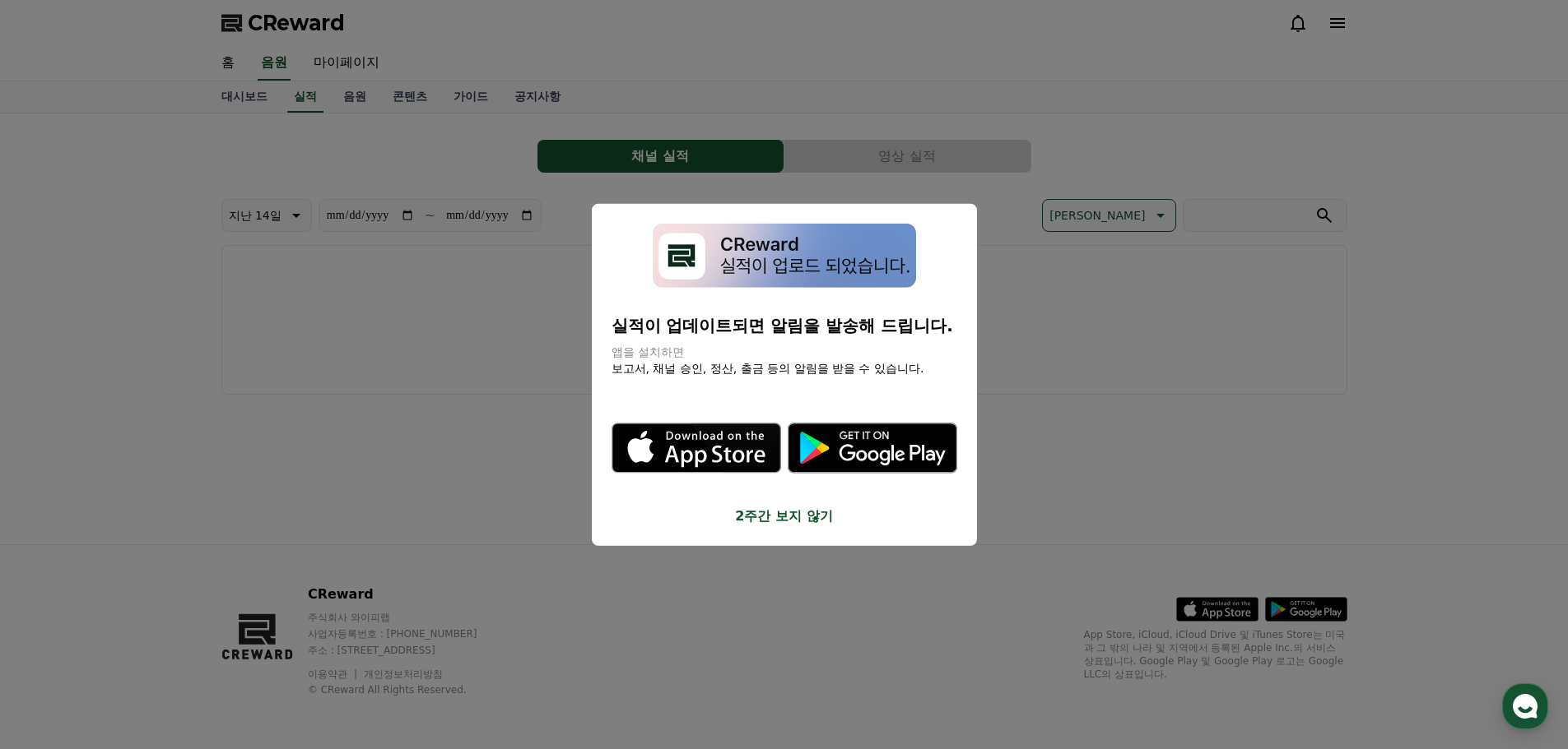
click at [757, 515] on button "2주간 보지 않기" at bounding box center [784, 516] width 346 height 20
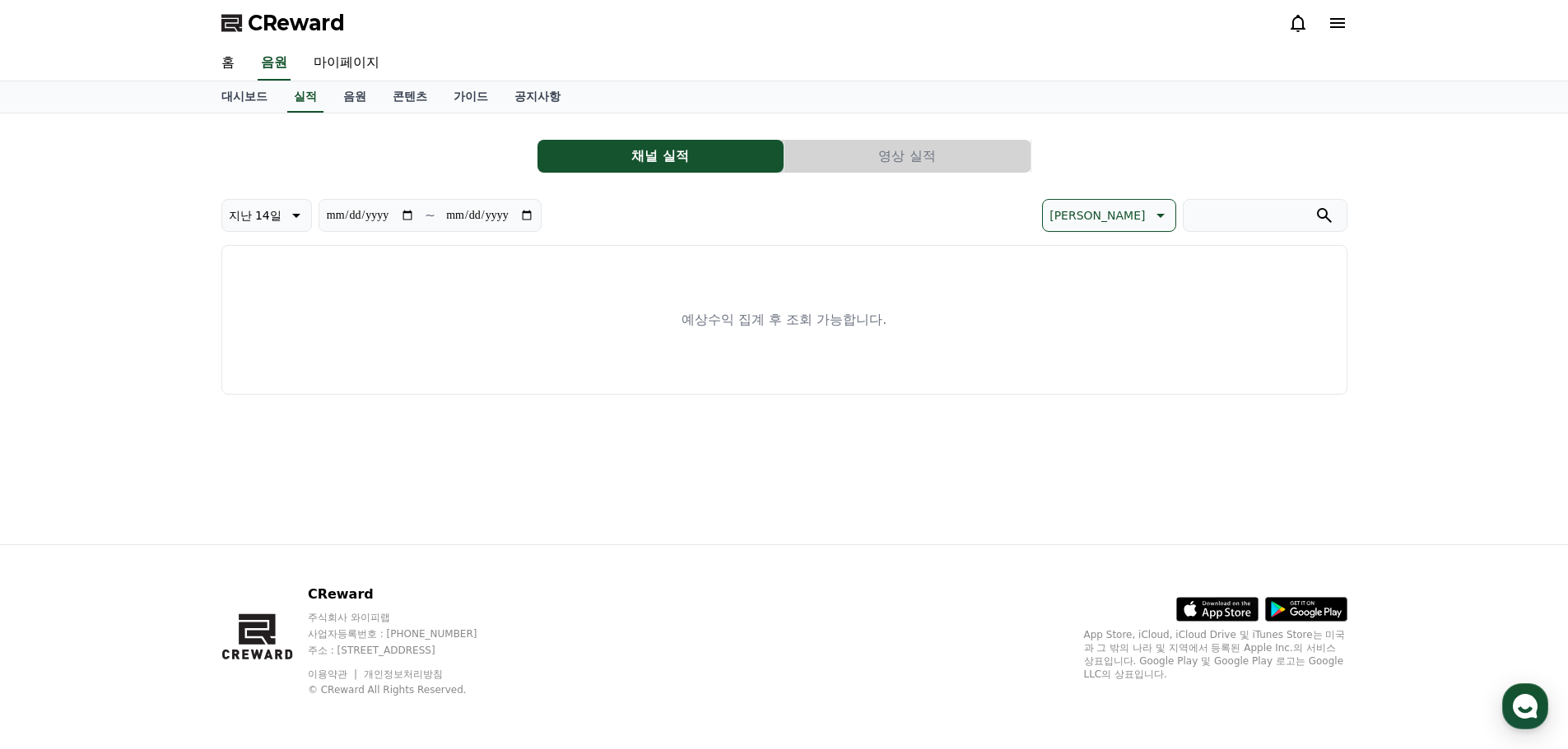
click at [837, 168] on button "영상 실적" at bounding box center [908, 156] width 246 height 33
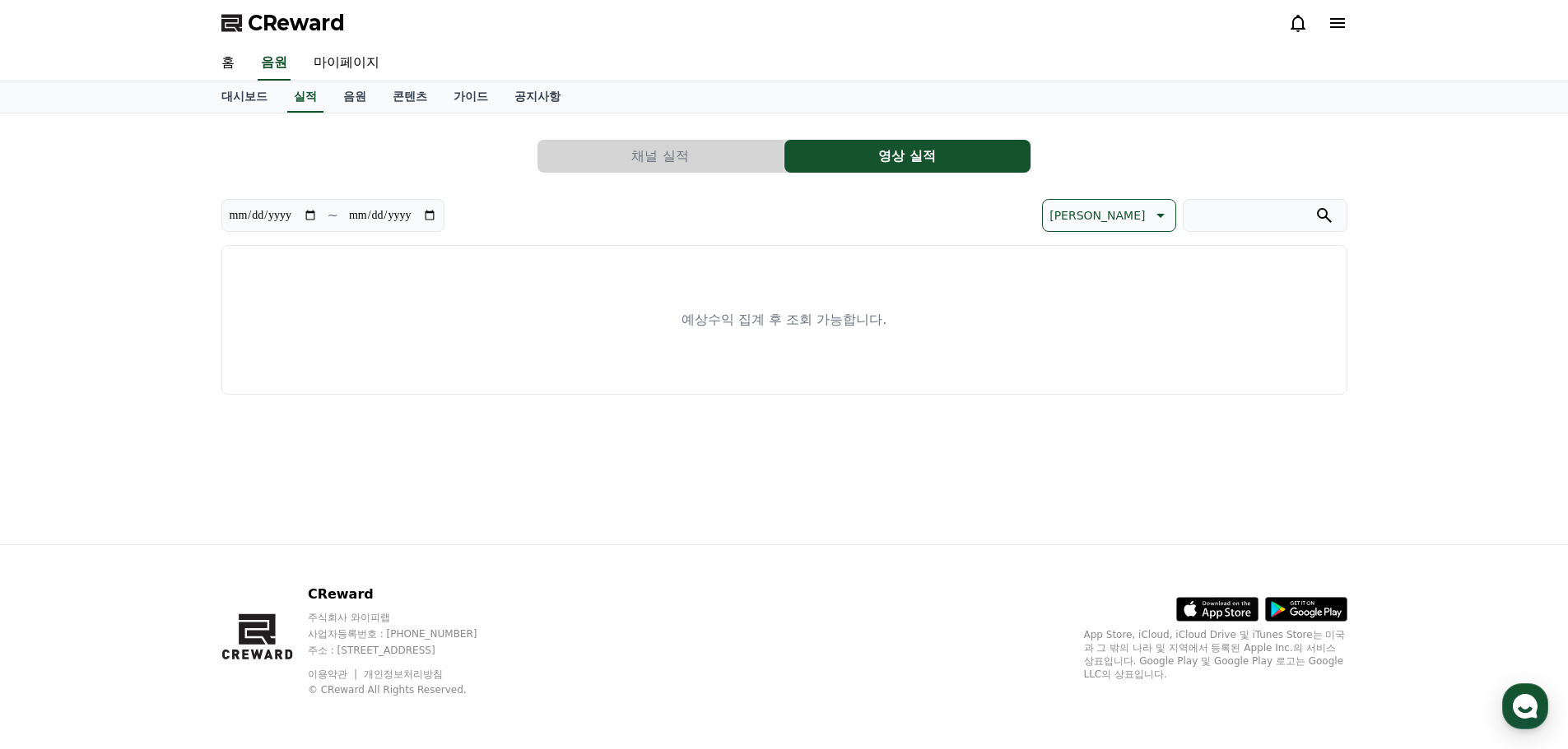
click at [734, 173] on div "**********" at bounding box center [784, 260] width 1126 height 269
click at [705, 161] on button "채널 실적" at bounding box center [660, 156] width 246 height 33
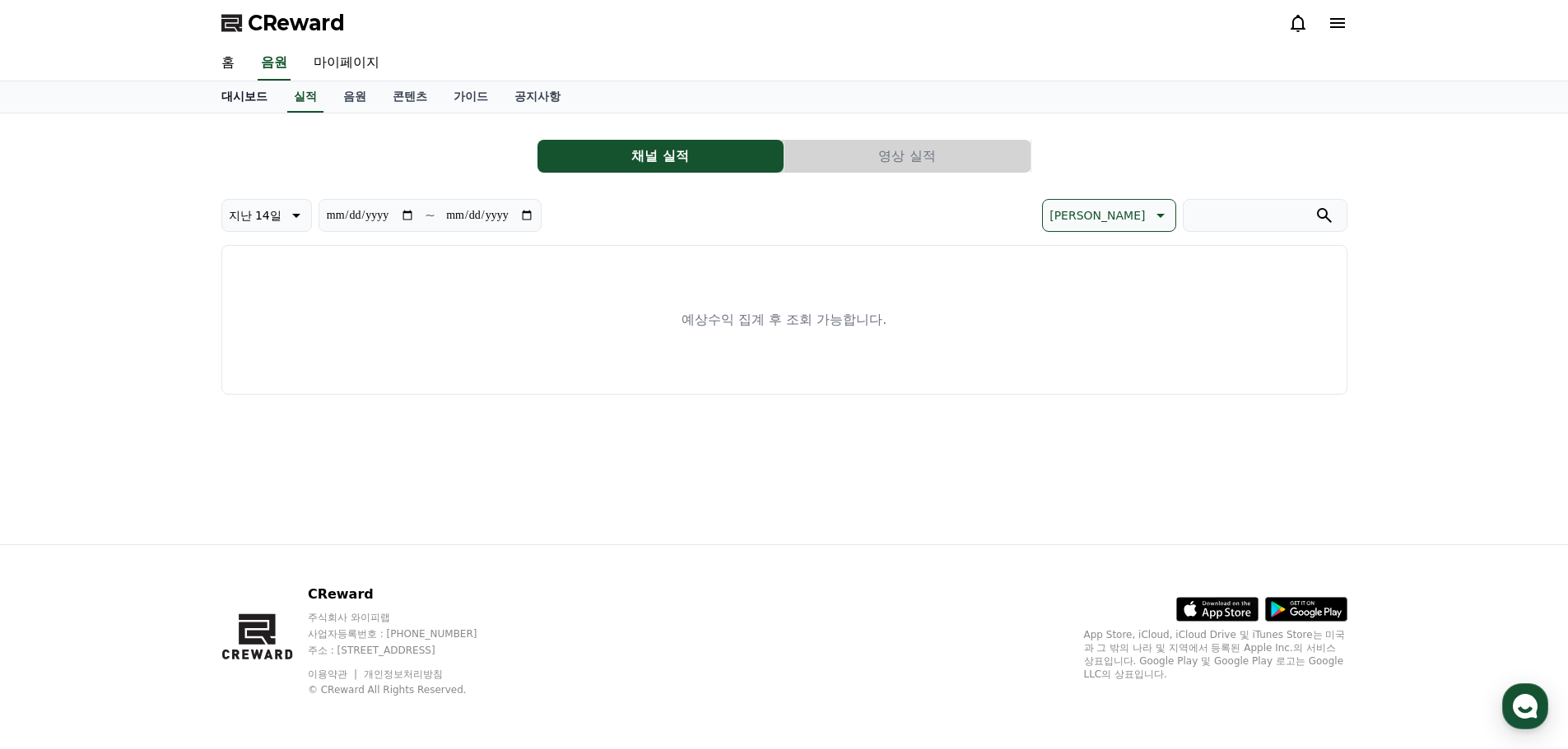
click at [259, 93] on link "대시보드" at bounding box center [244, 97] width 73 height 31
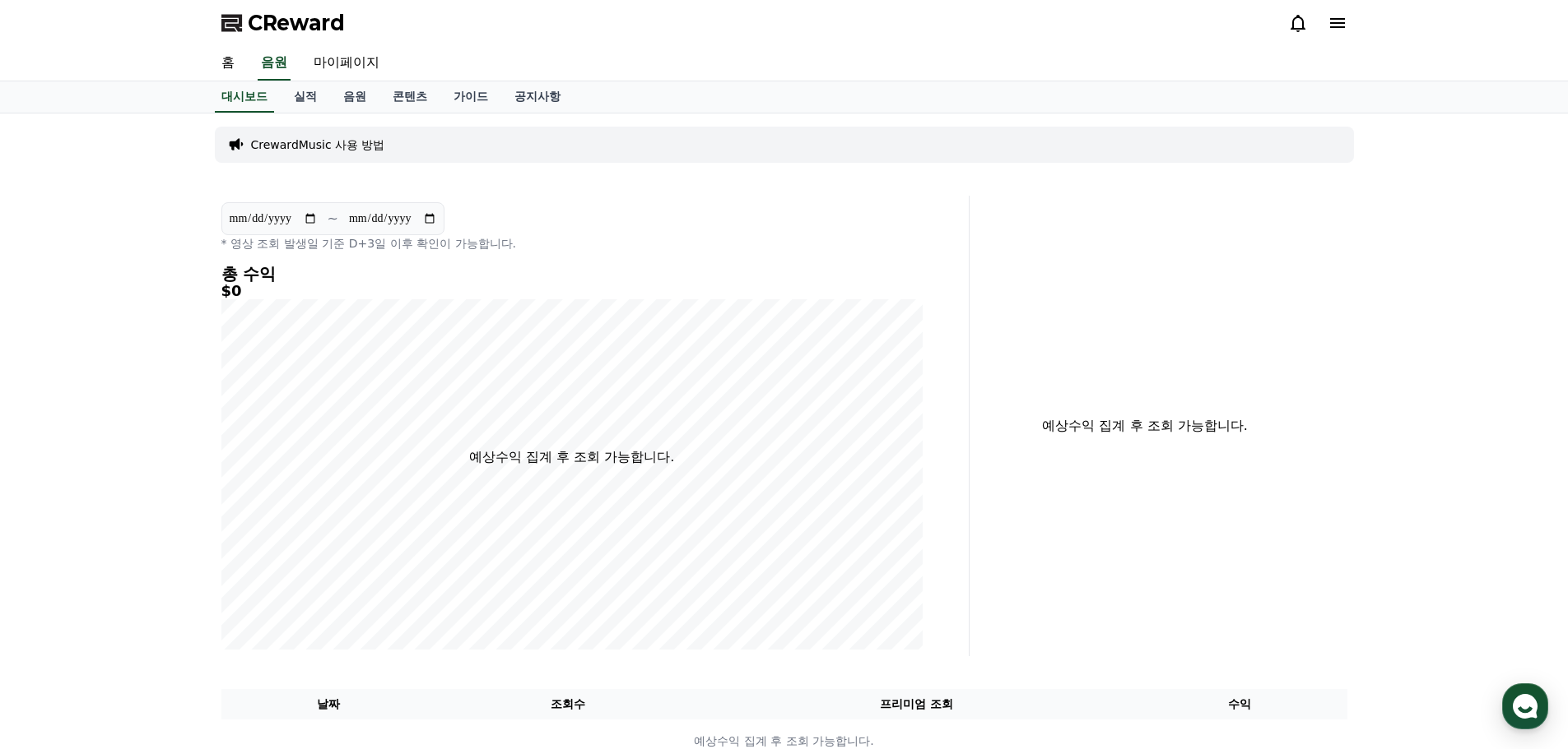
click at [324, 16] on span "CReward" at bounding box center [297, 22] width 97 height 26
